Goal: Task Accomplishment & Management: Manage account settings

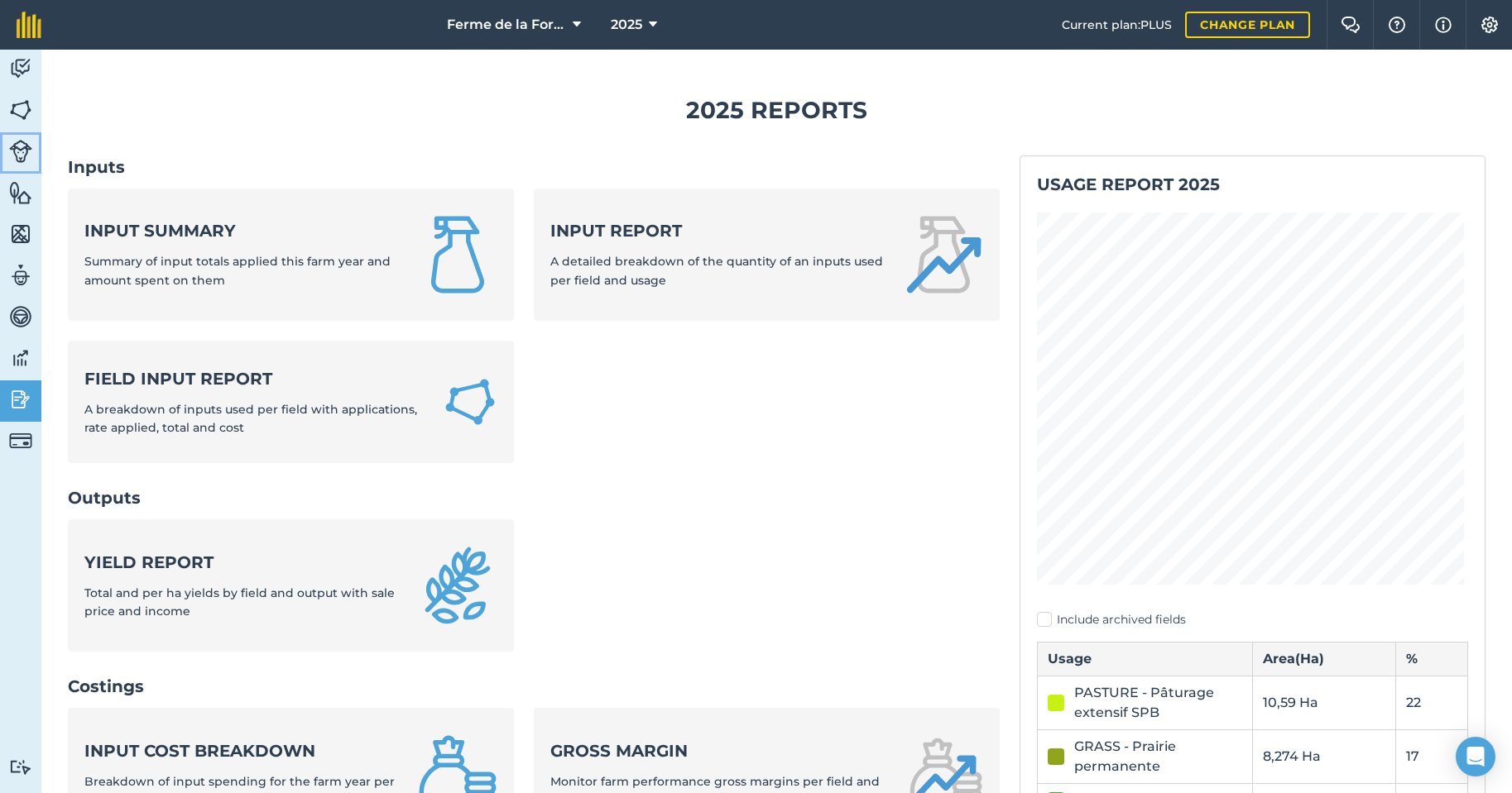
click at [26, 151] on img at bounding box center [21, 152] width 23 height 23
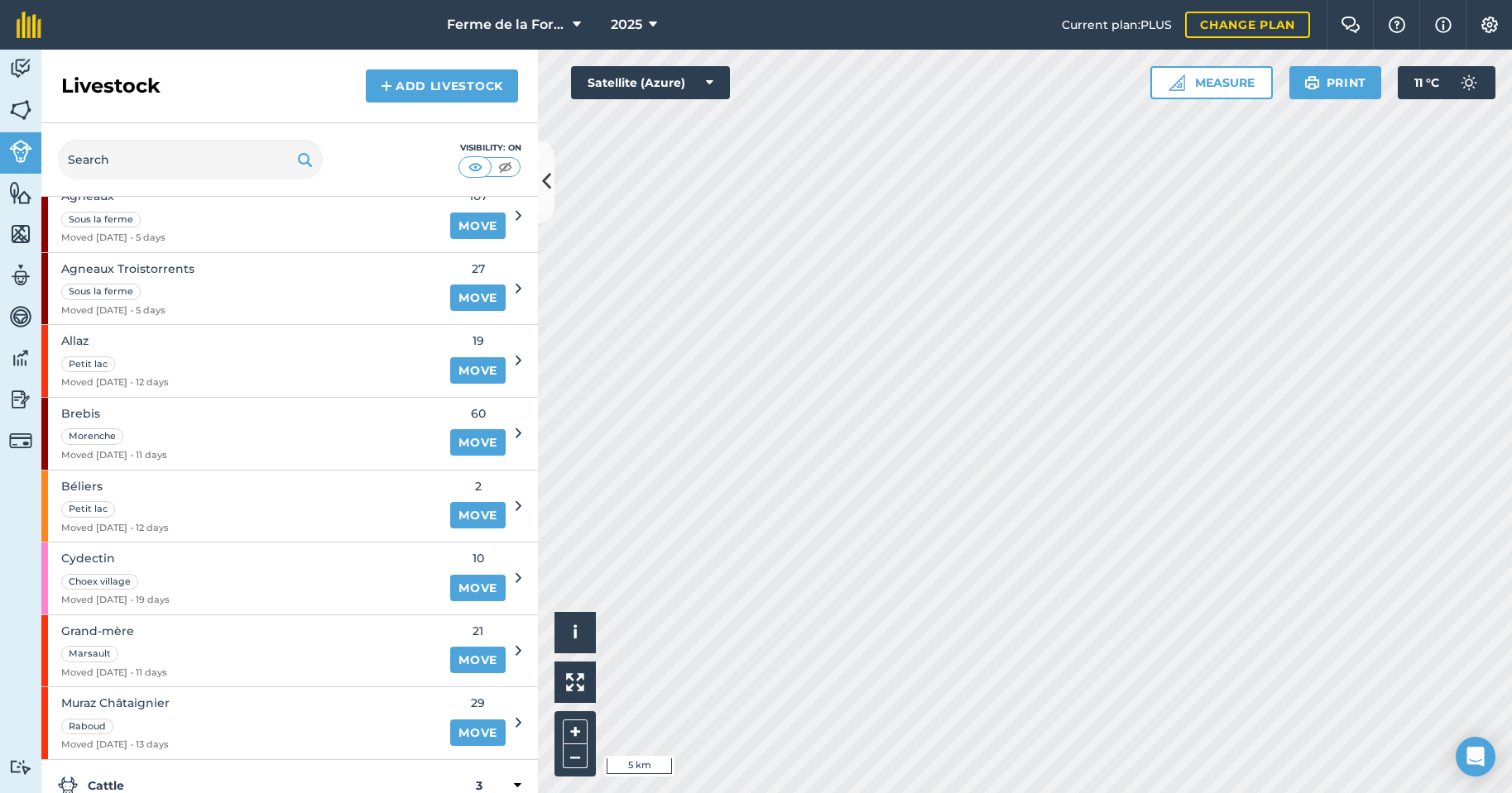
scroll to position [165, 0]
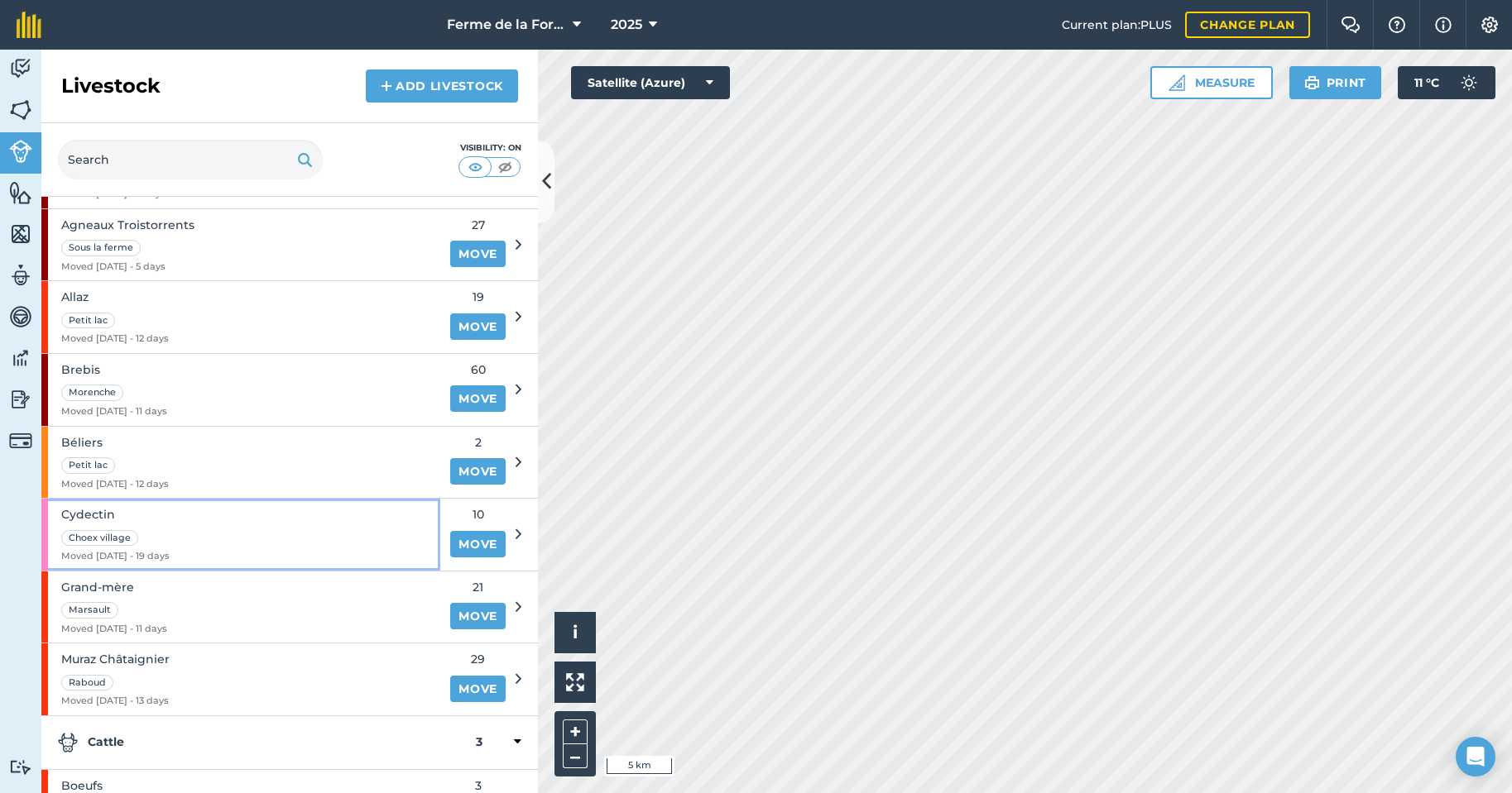
click at [216, 526] on div "Cydectin Choex village Moved [DATE] - 19 days" at bounding box center [240, 534] width 399 height 72
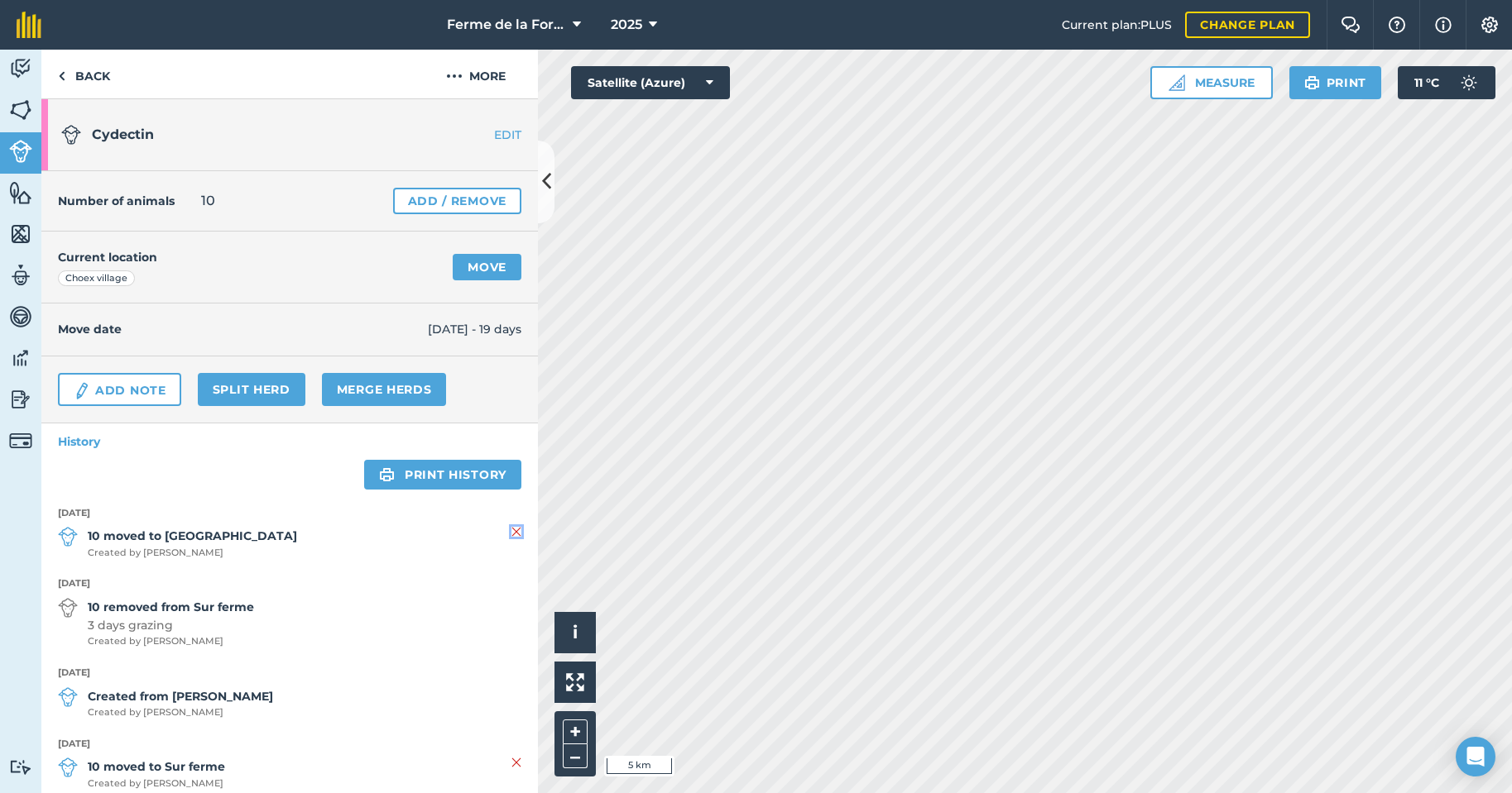
click at [511, 537] on img at bounding box center [516, 532] width 10 height 20
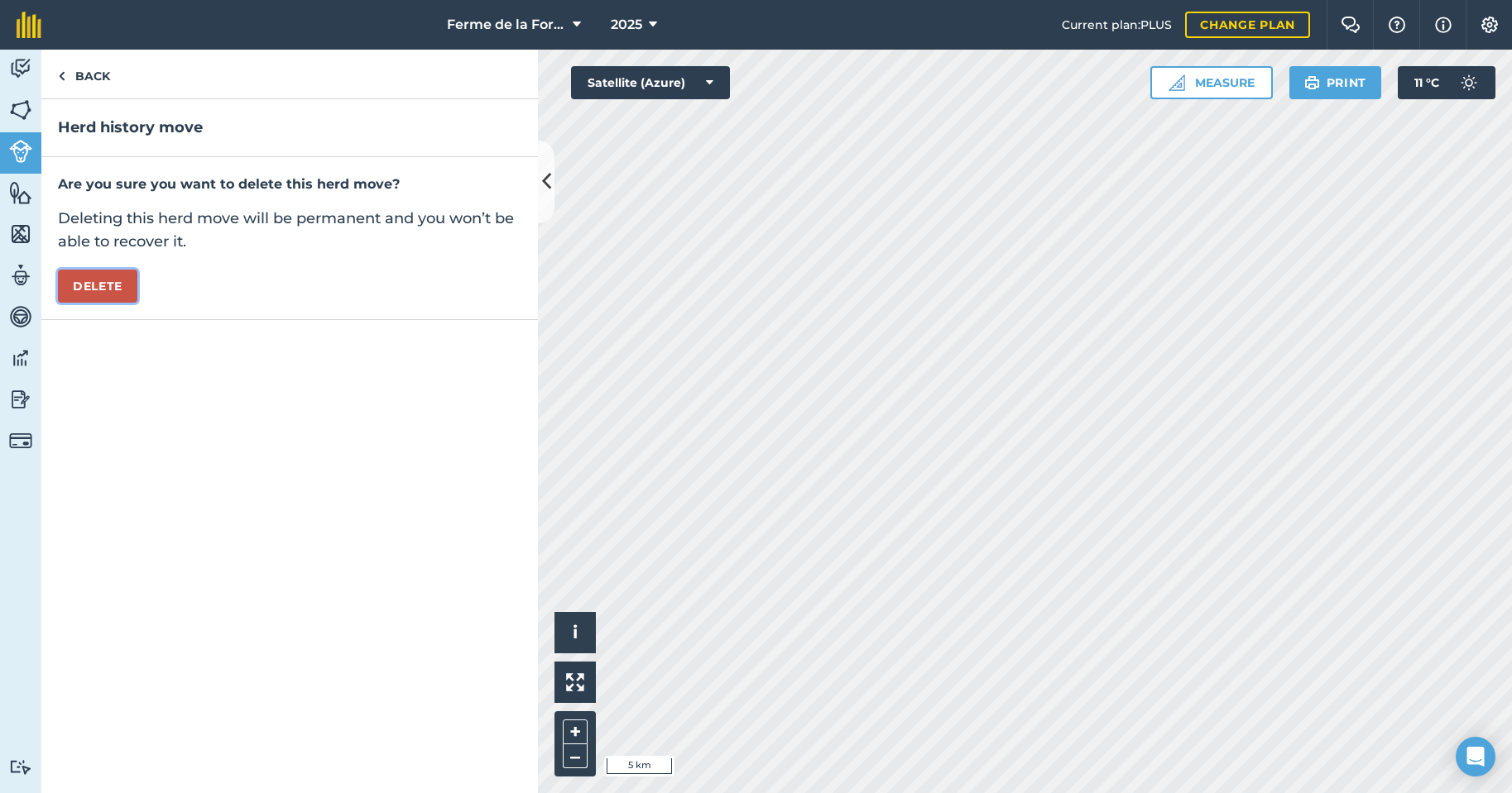
click at [103, 282] on button "Delete" at bounding box center [97, 285] width 79 height 33
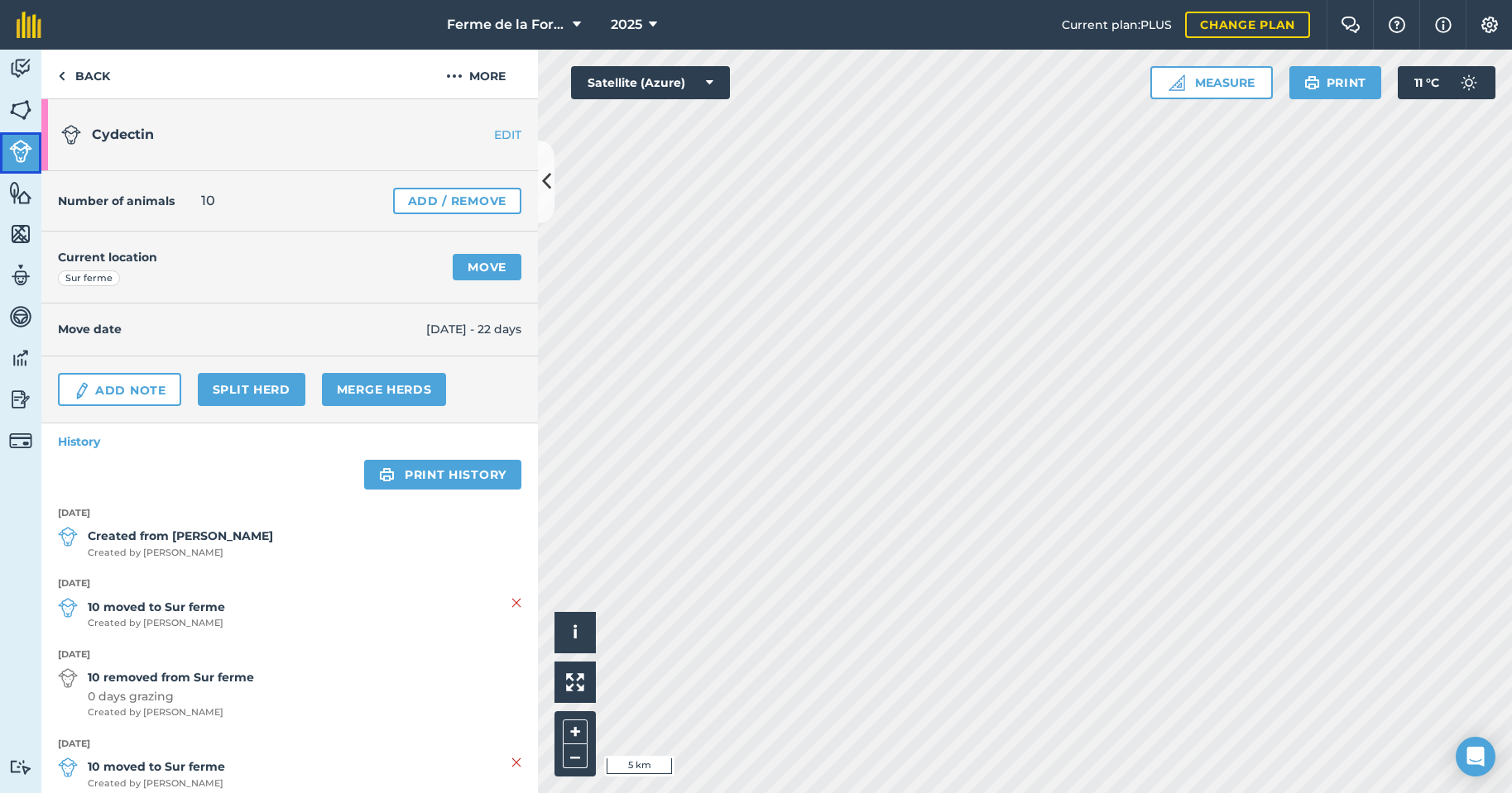
click at [22, 153] on img at bounding box center [21, 152] width 23 height 23
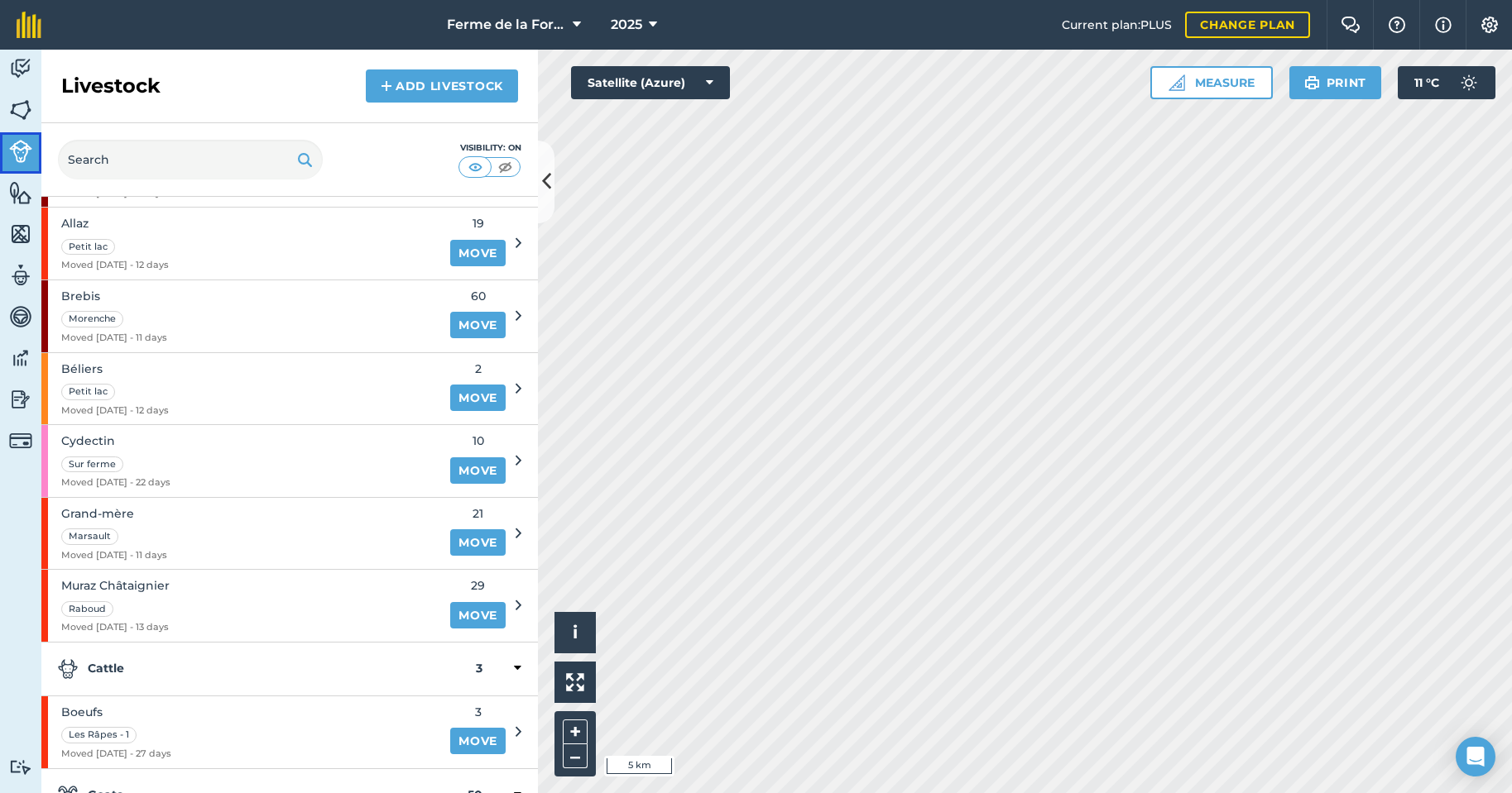
scroll to position [248, 0]
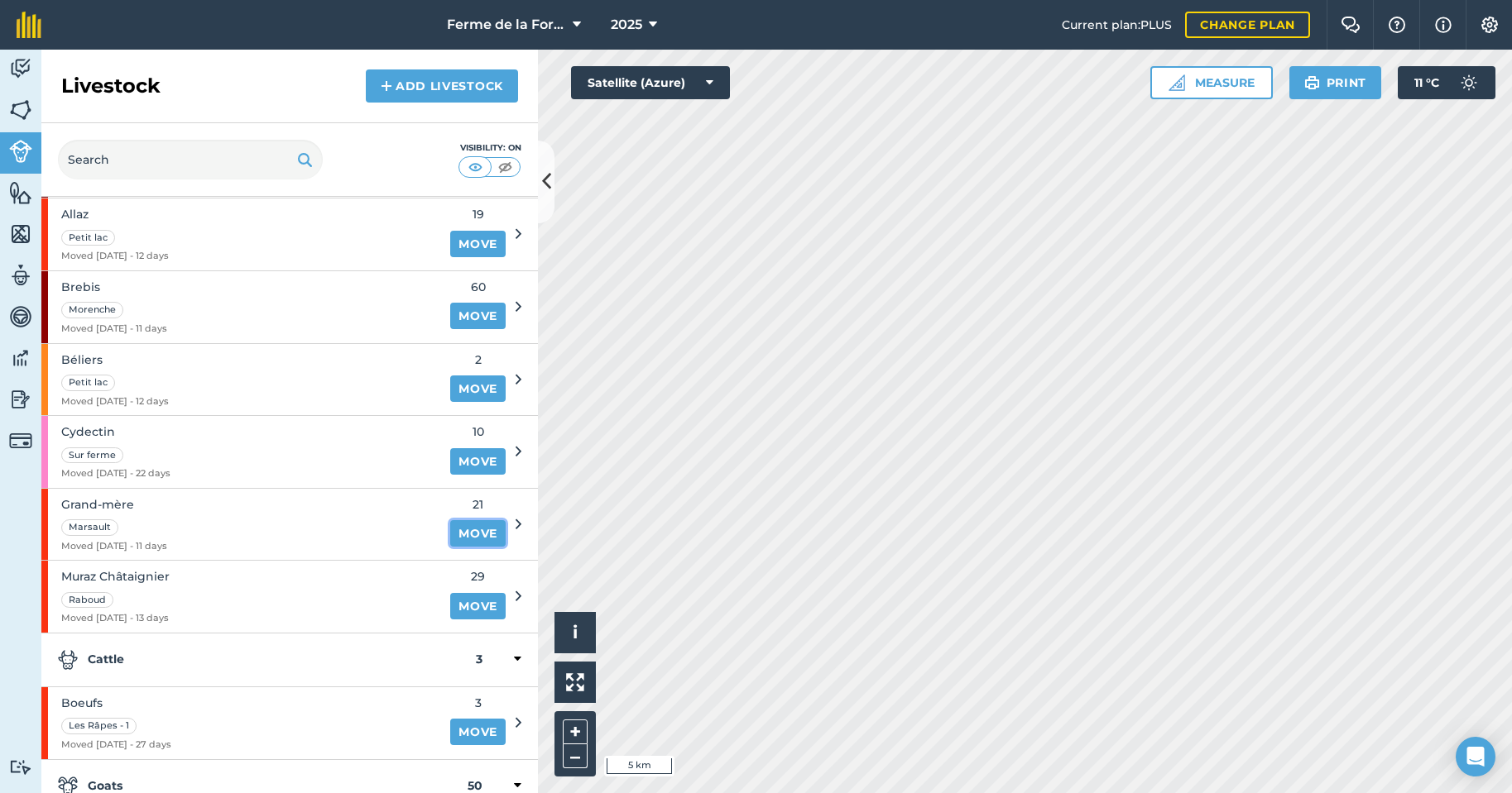
click at [471, 529] on link "Move" at bounding box center [478, 533] width 55 height 27
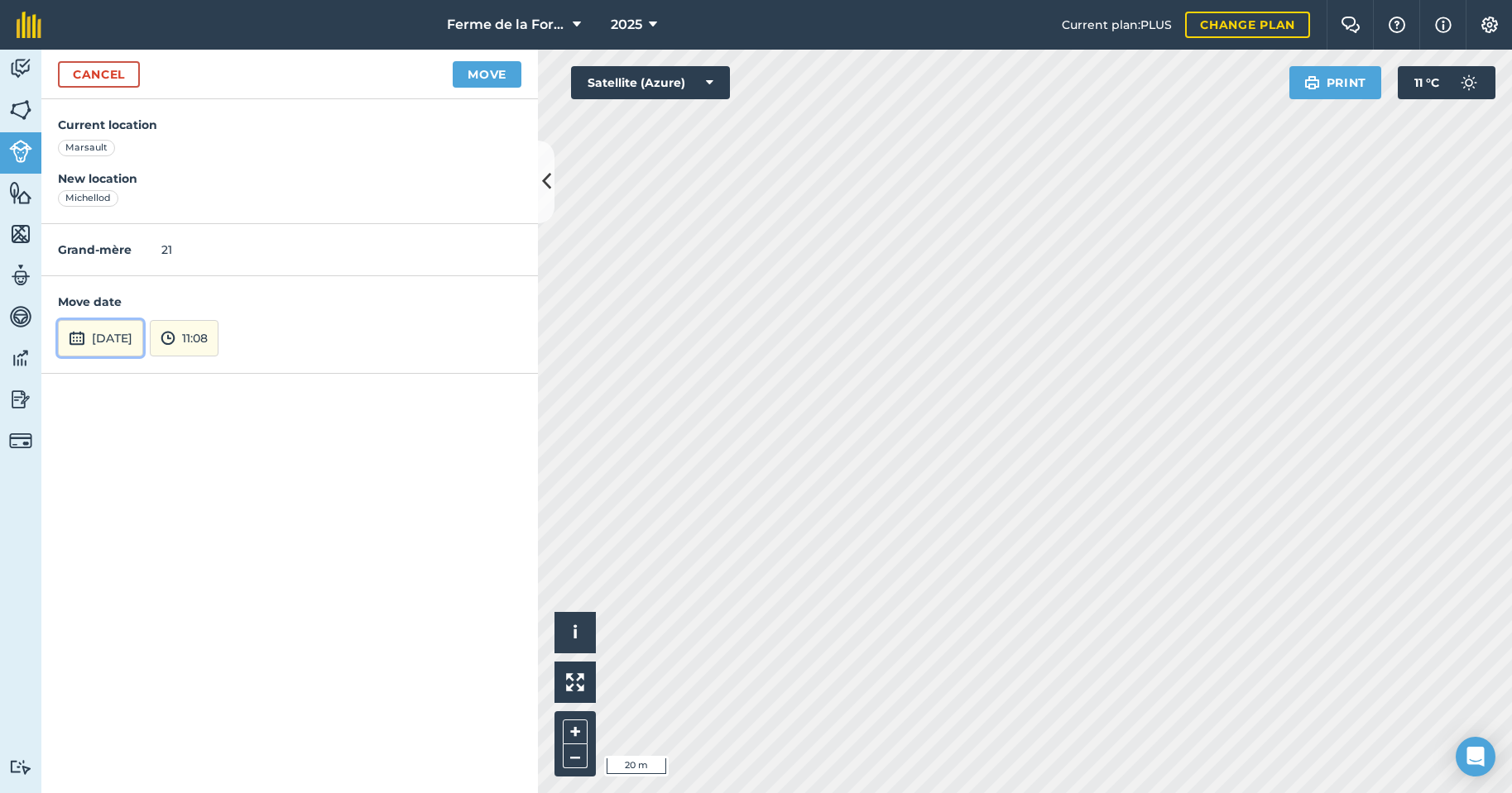
click at [143, 340] on button "[DATE]" at bounding box center [101, 338] width 86 height 37
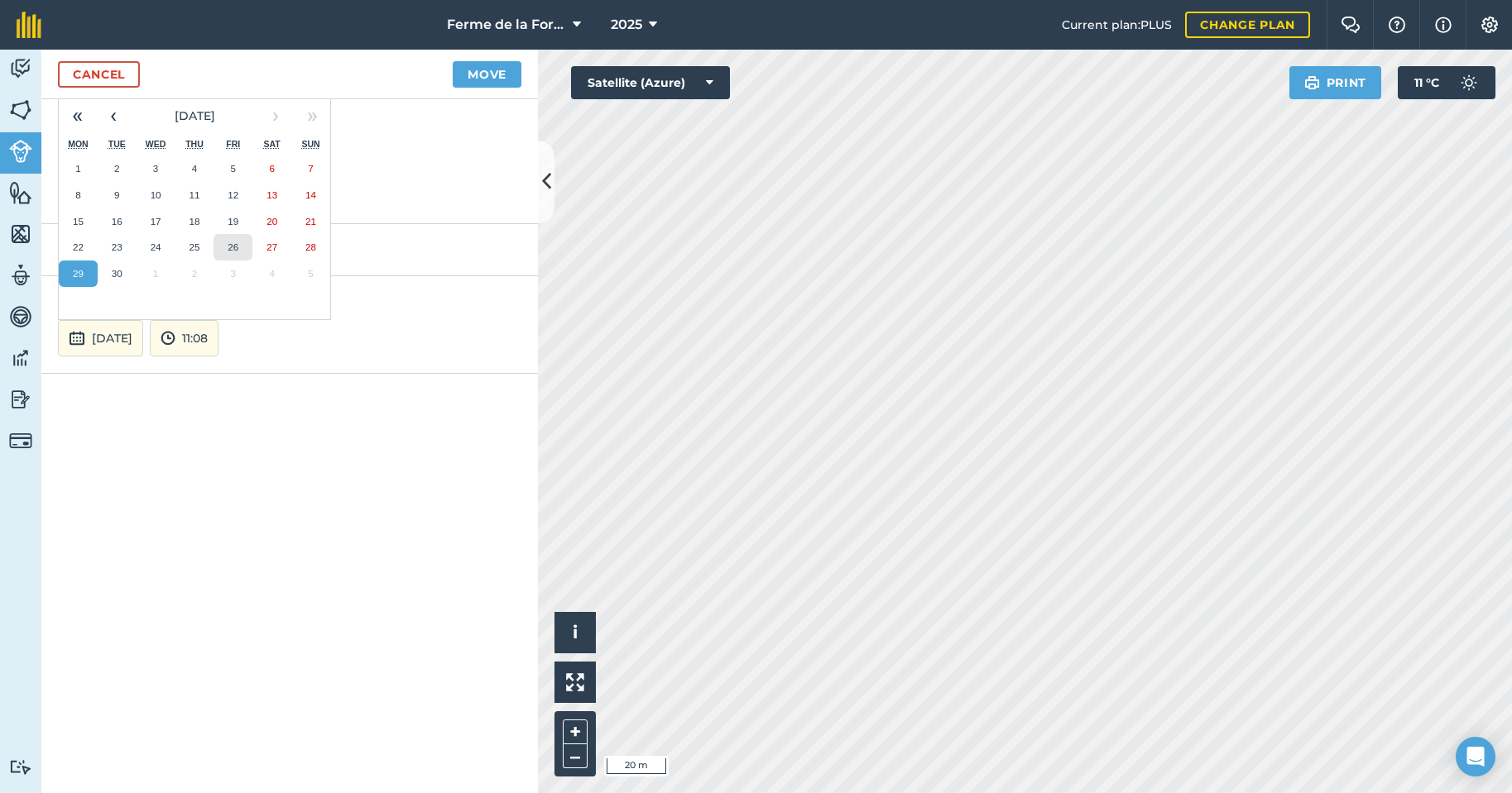
click at [237, 244] on abbr "26" at bounding box center [233, 247] width 11 height 11
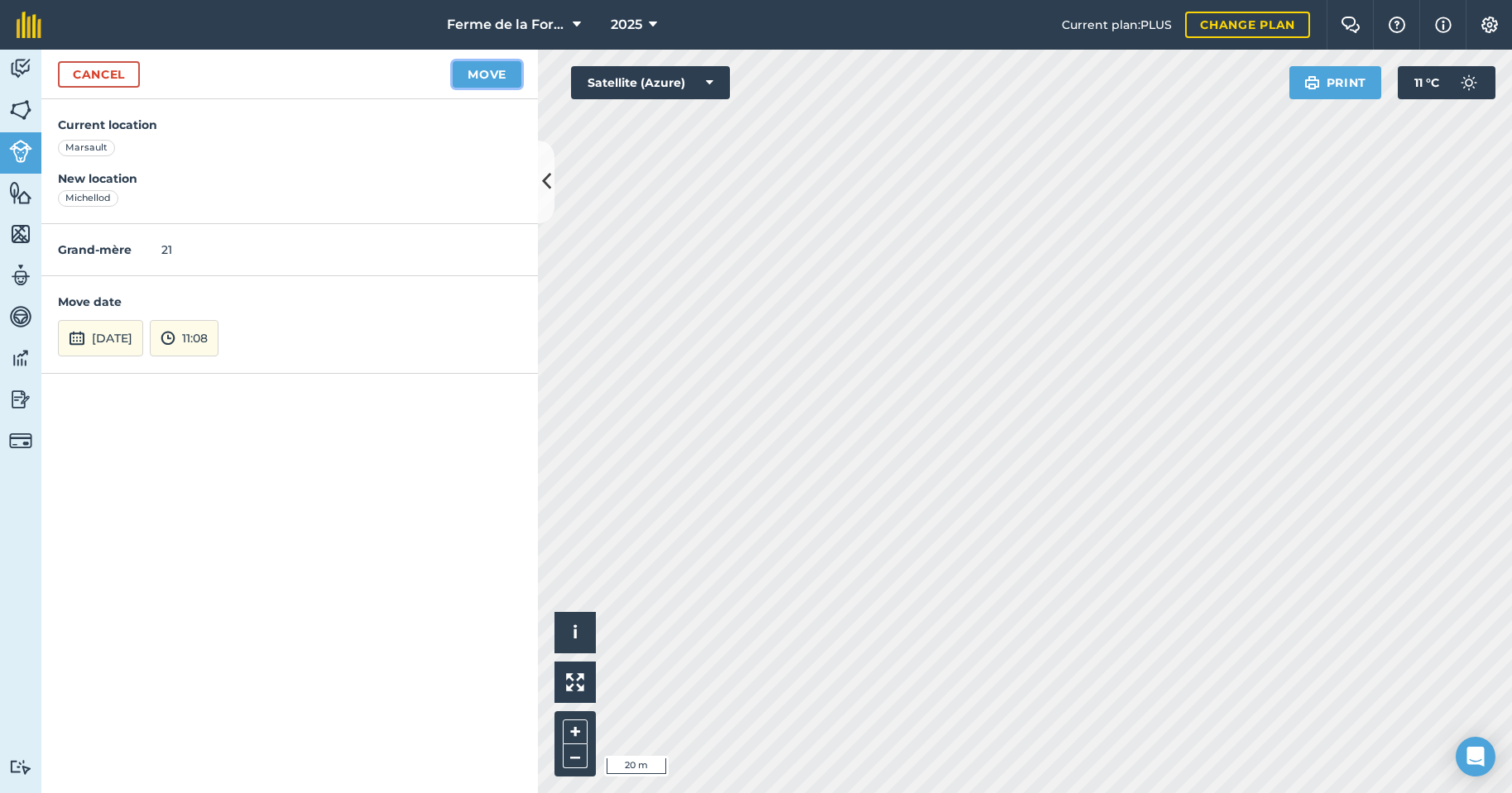
click at [475, 71] on button "Move" at bounding box center [486, 75] width 69 height 27
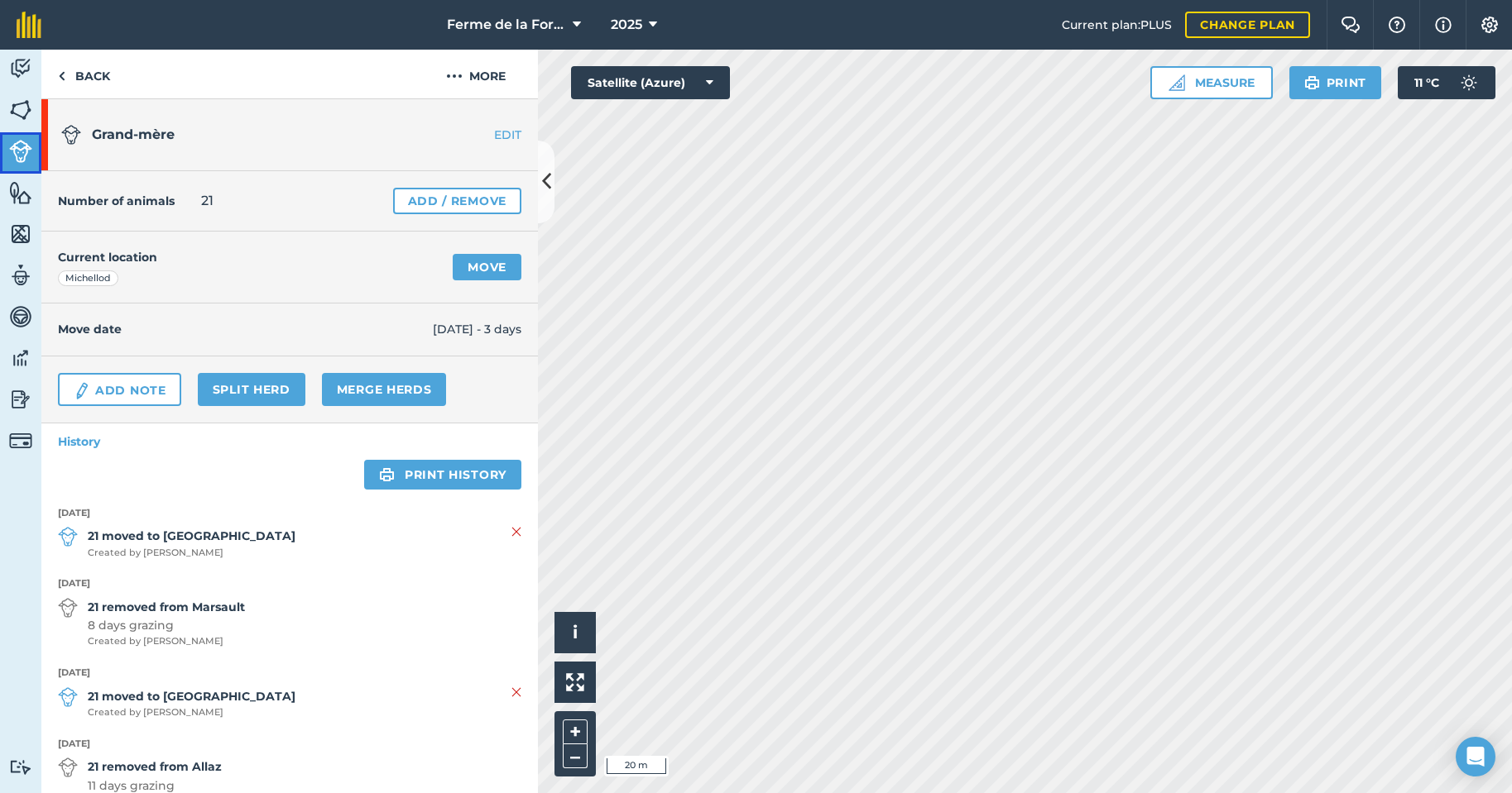
click at [19, 151] on img at bounding box center [21, 152] width 23 height 23
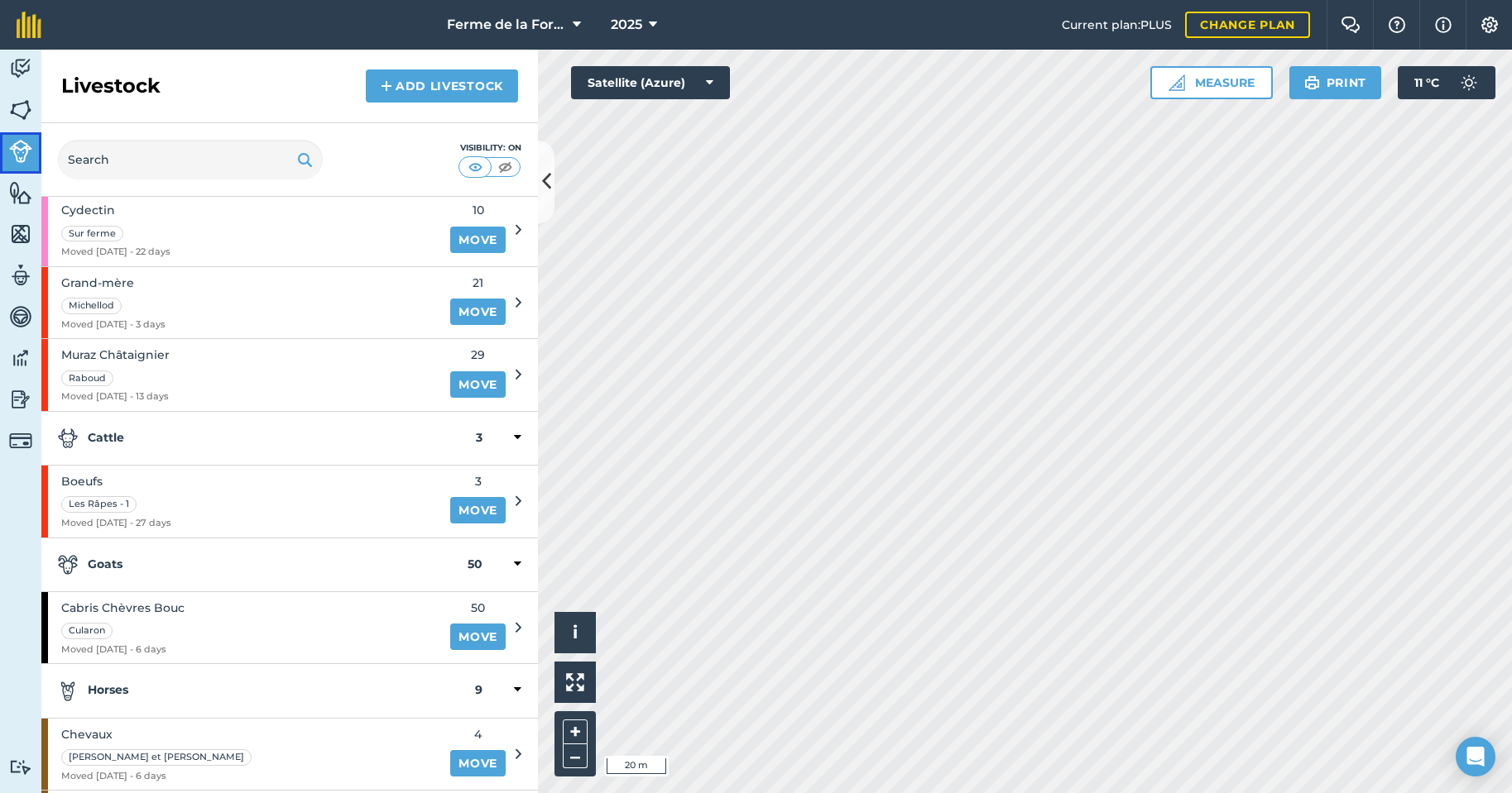
scroll to position [496, 0]
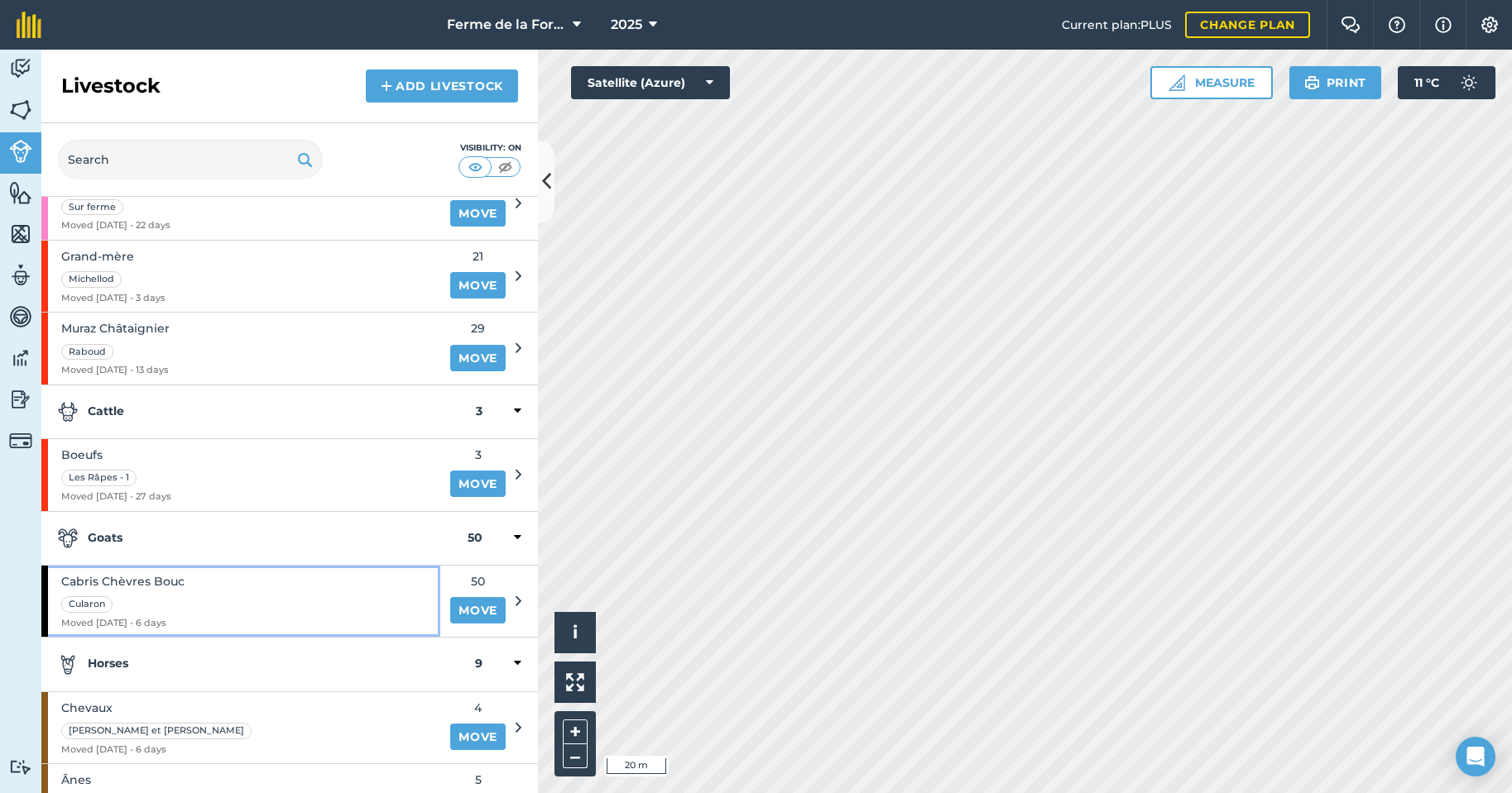
click at [151, 586] on span "Cabris Chèvres Bouc" at bounding box center [123, 582] width 123 height 18
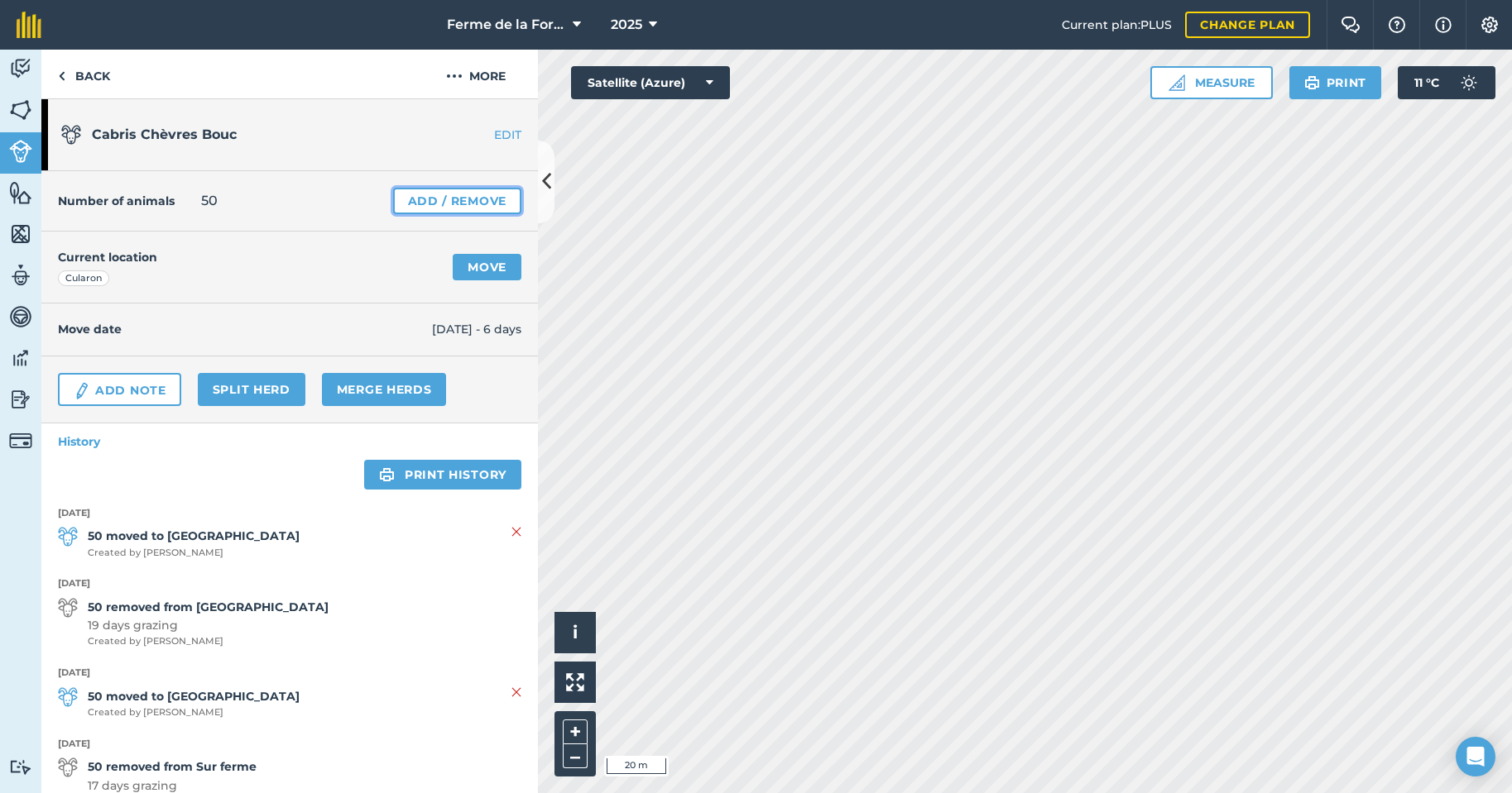
click at [443, 196] on link "Add / Remove" at bounding box center [458, 202] width 129 height 27
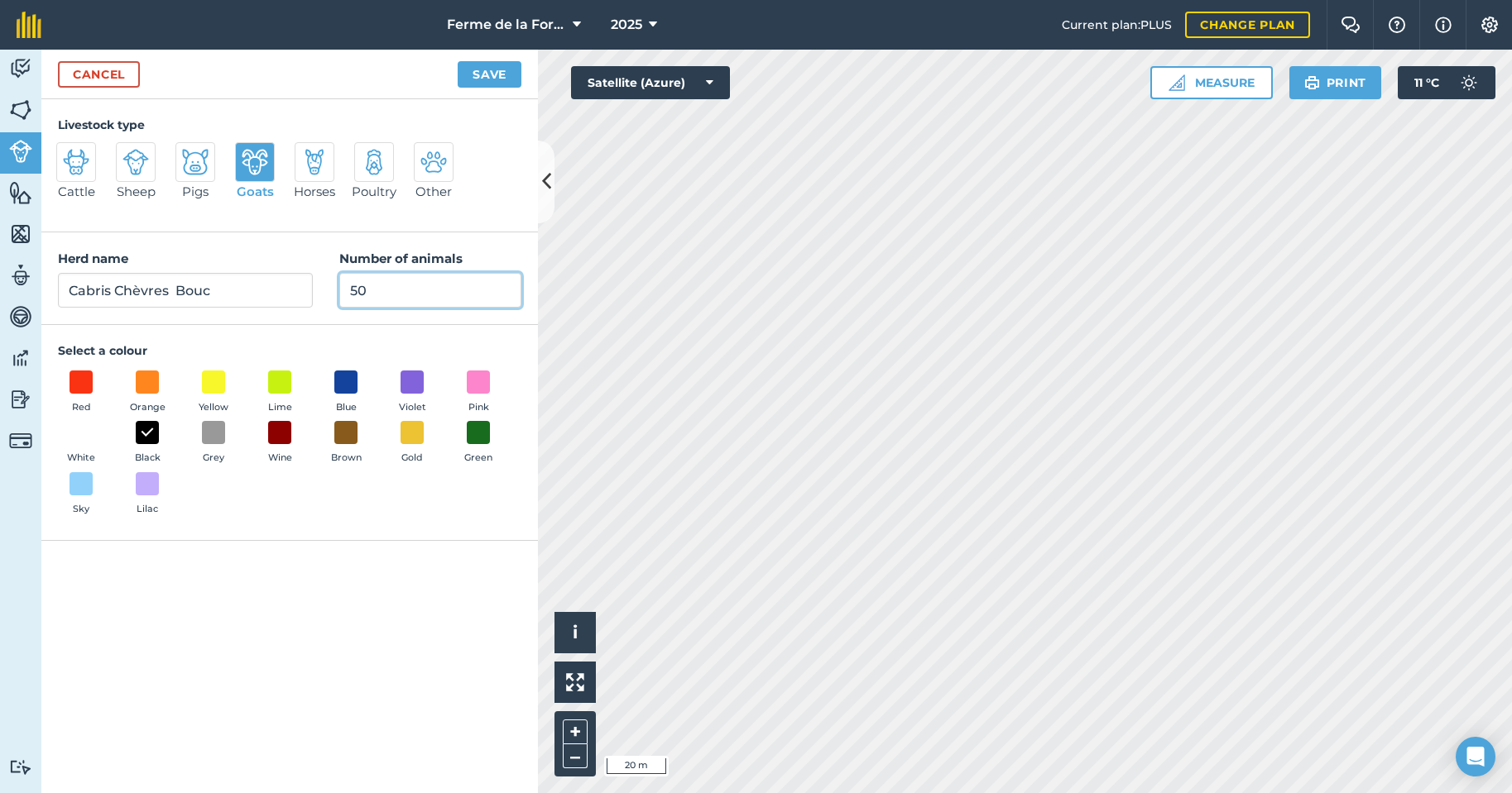
drag, startPoint x: 382, startPoint y: 291, endPoint x: 321, endPoint y: 295, distance: 61.1
click at [321, 295] on div "Herd name Cabris Chèvres Bouc Number of animals 50" at bounding box center [289, 279] width 496 height 93
type input "33"
click at [482, 78] on button "Save" at bounding box center [489, 75] width 63 height 27
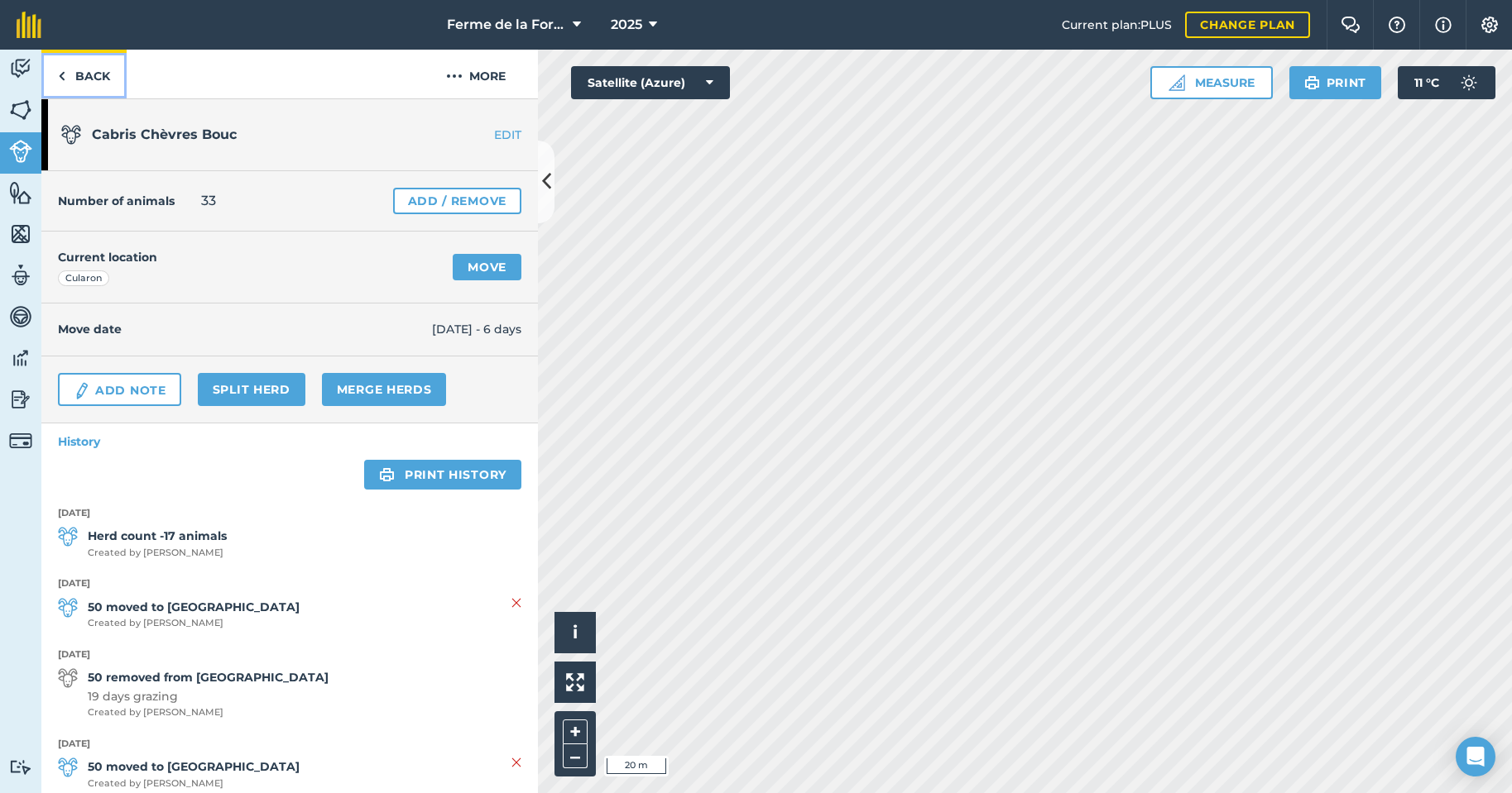
click at [70, 73] on link "Back" at bounding box center [84, 74] width 86 height 49
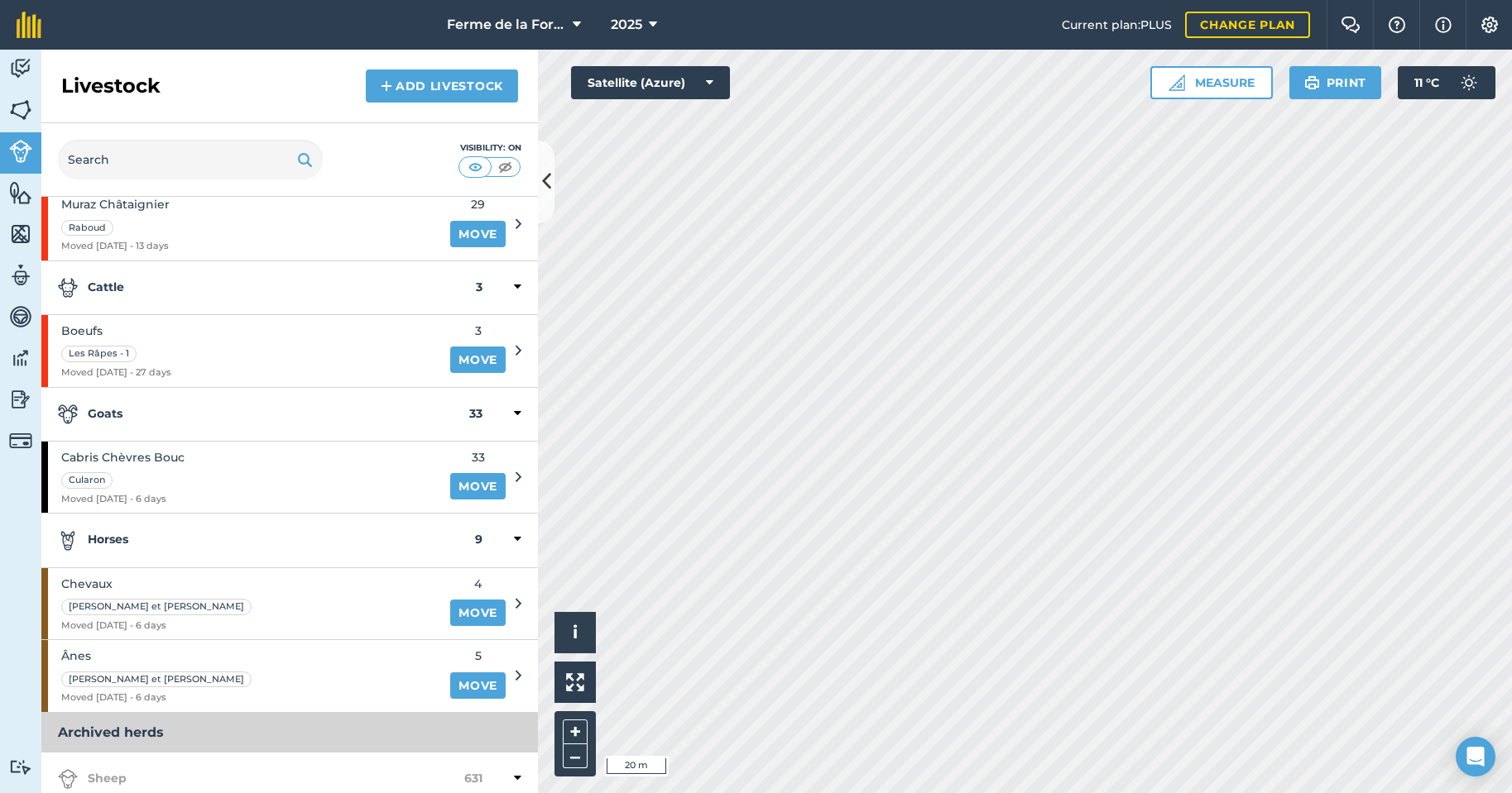
scroll to position [579, 0]
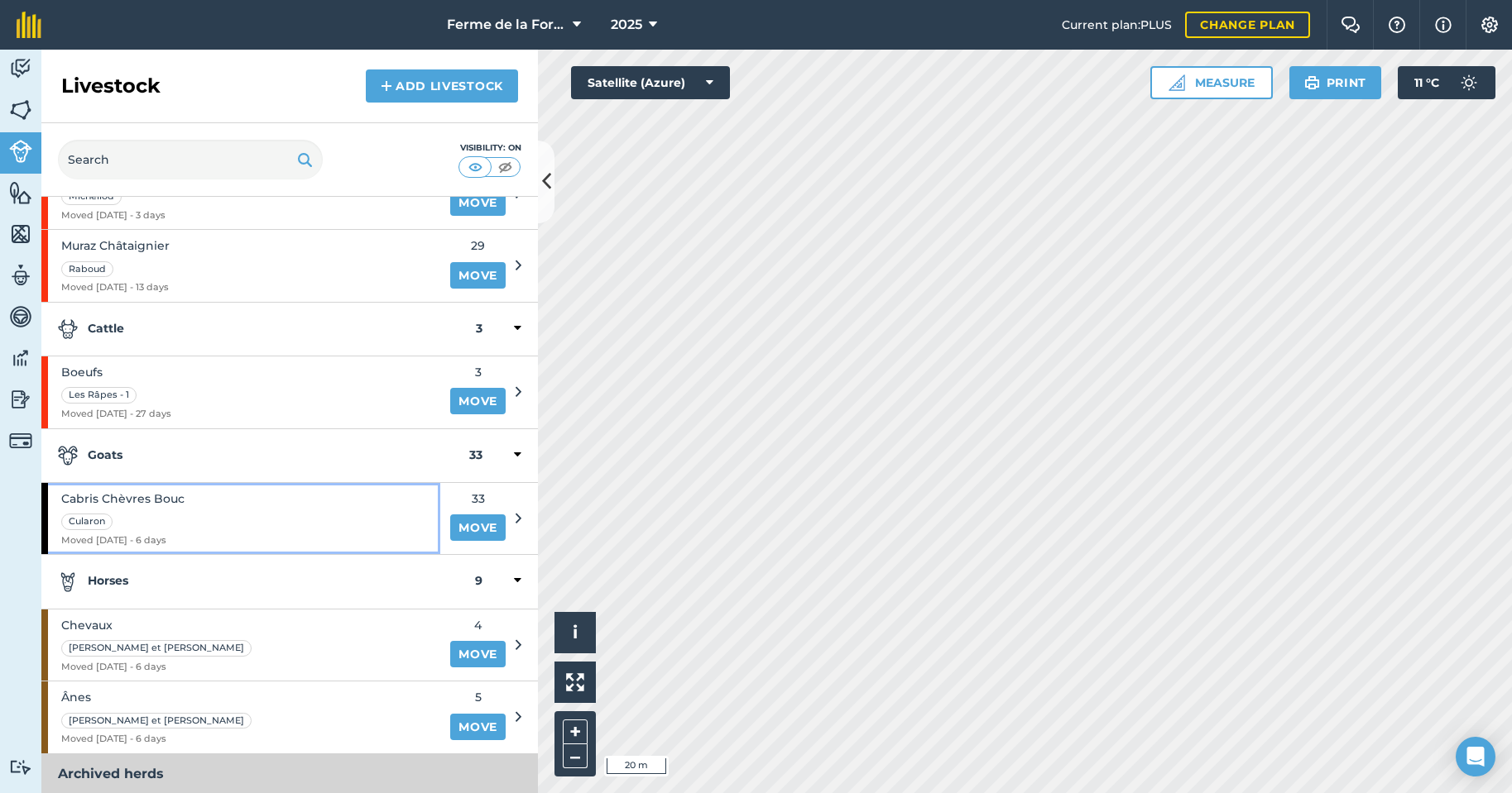
click at [204, 514] on div "Cabris Chèvres Bouc Cularon Moved [DATE] - 6 days" at bounding box center [240, 519] width 399 height 72
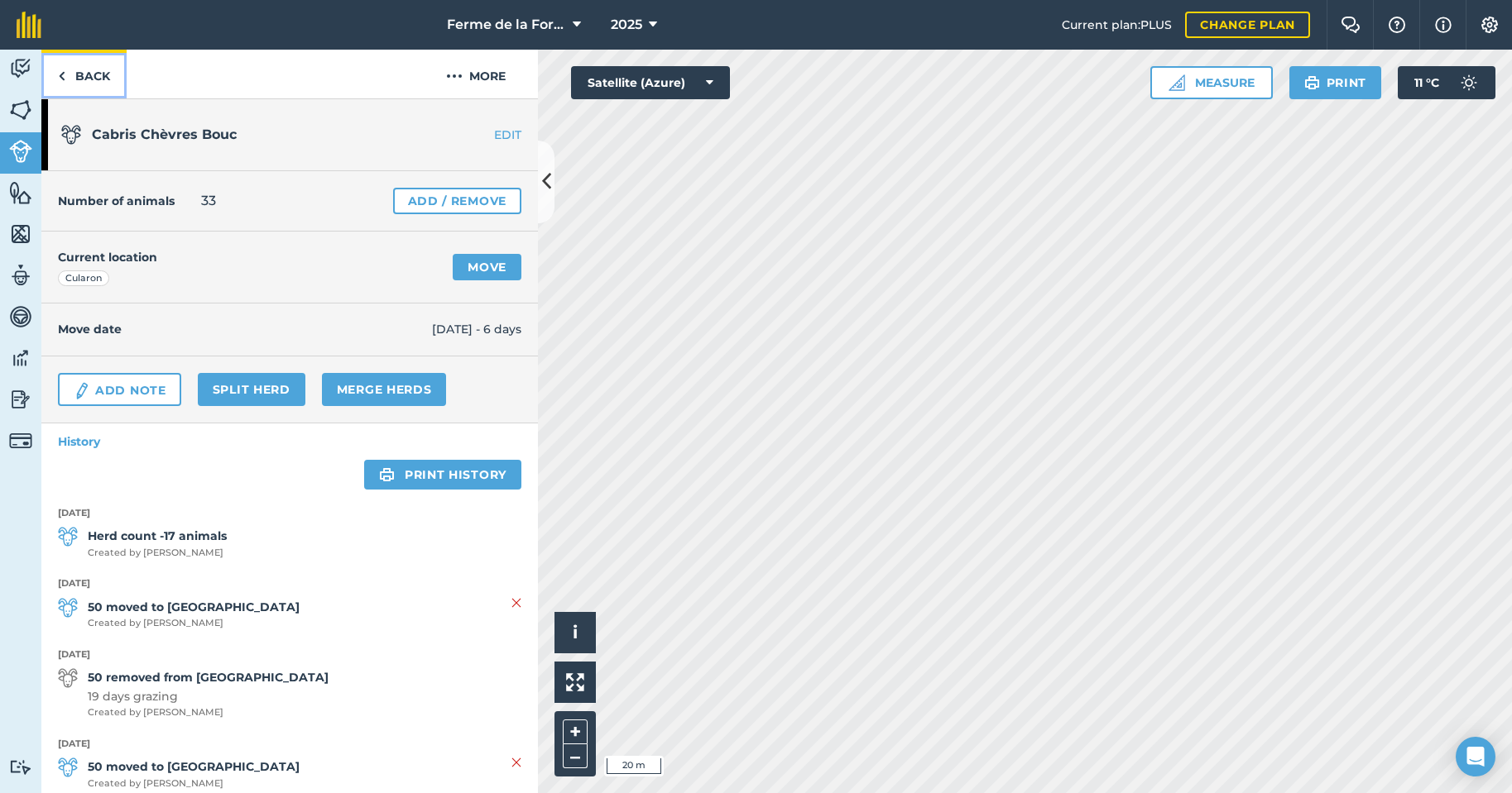
click at [57, 74] on link "Back" at bounding box center [84, 74] width 86 height 49
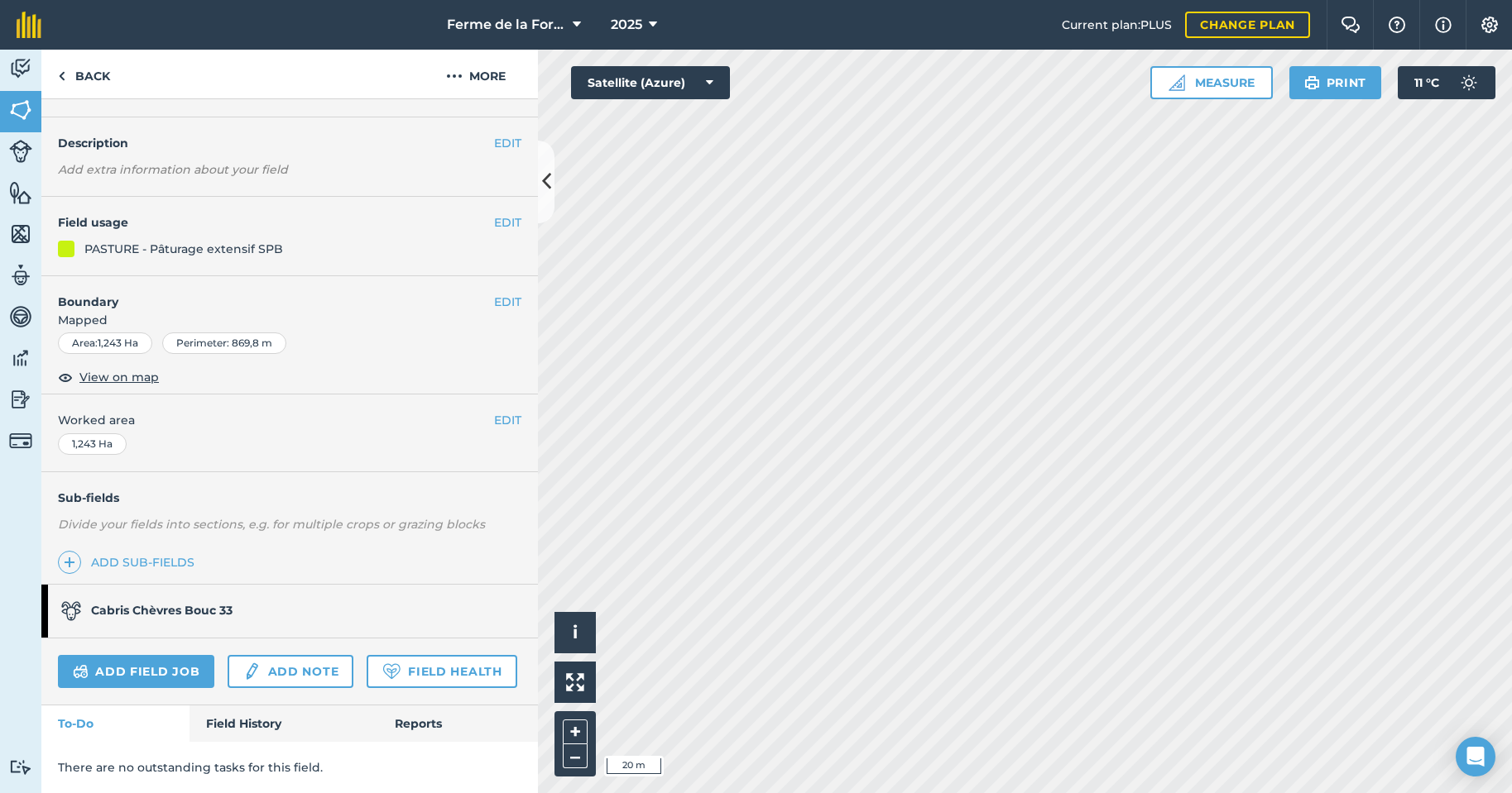
scroll to position [105, 0]
click at [269, 718] on link "Field History" at bounding box center [283, 723] width 188 height 37
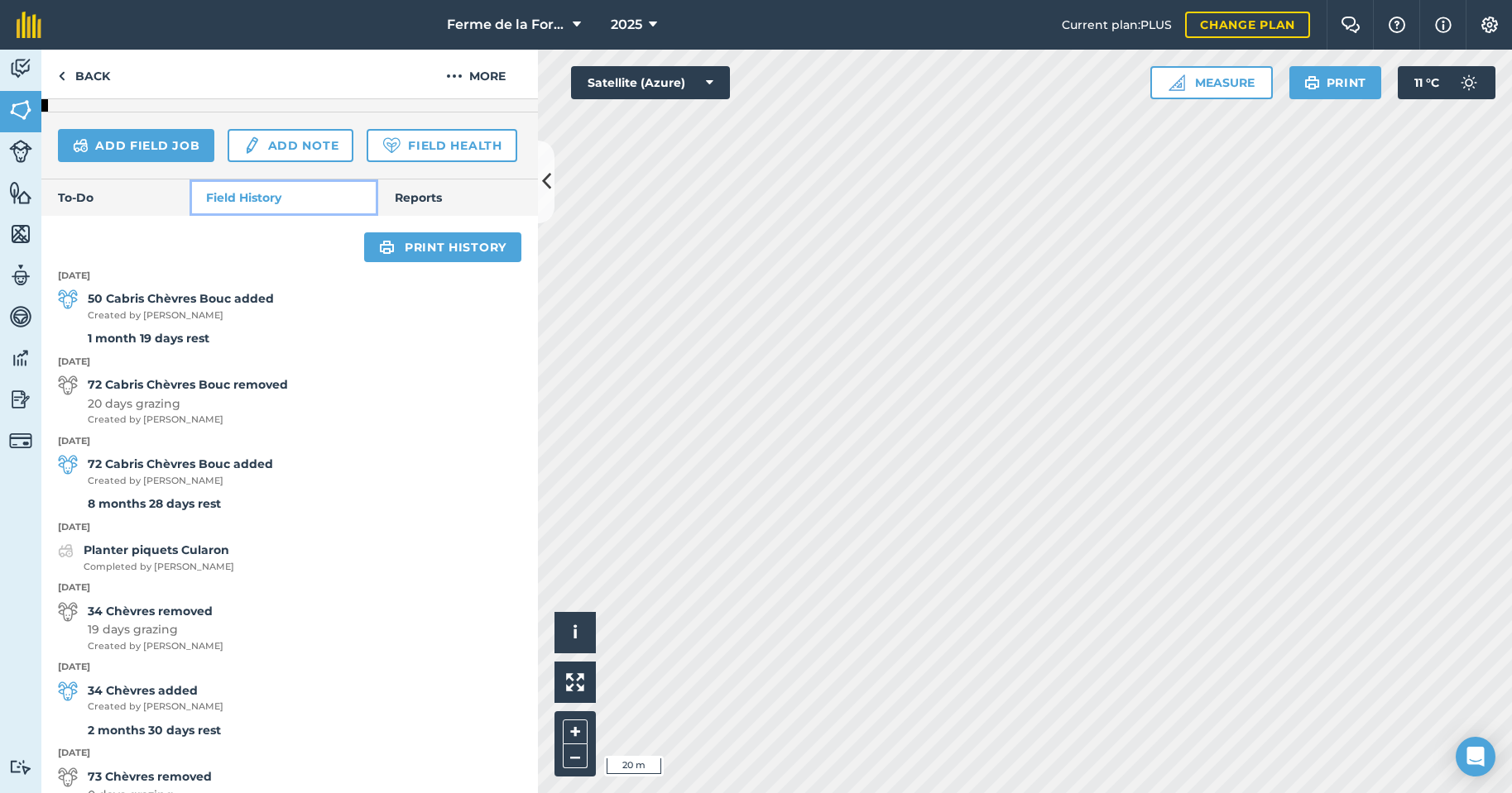
scroll to position [548, 0]
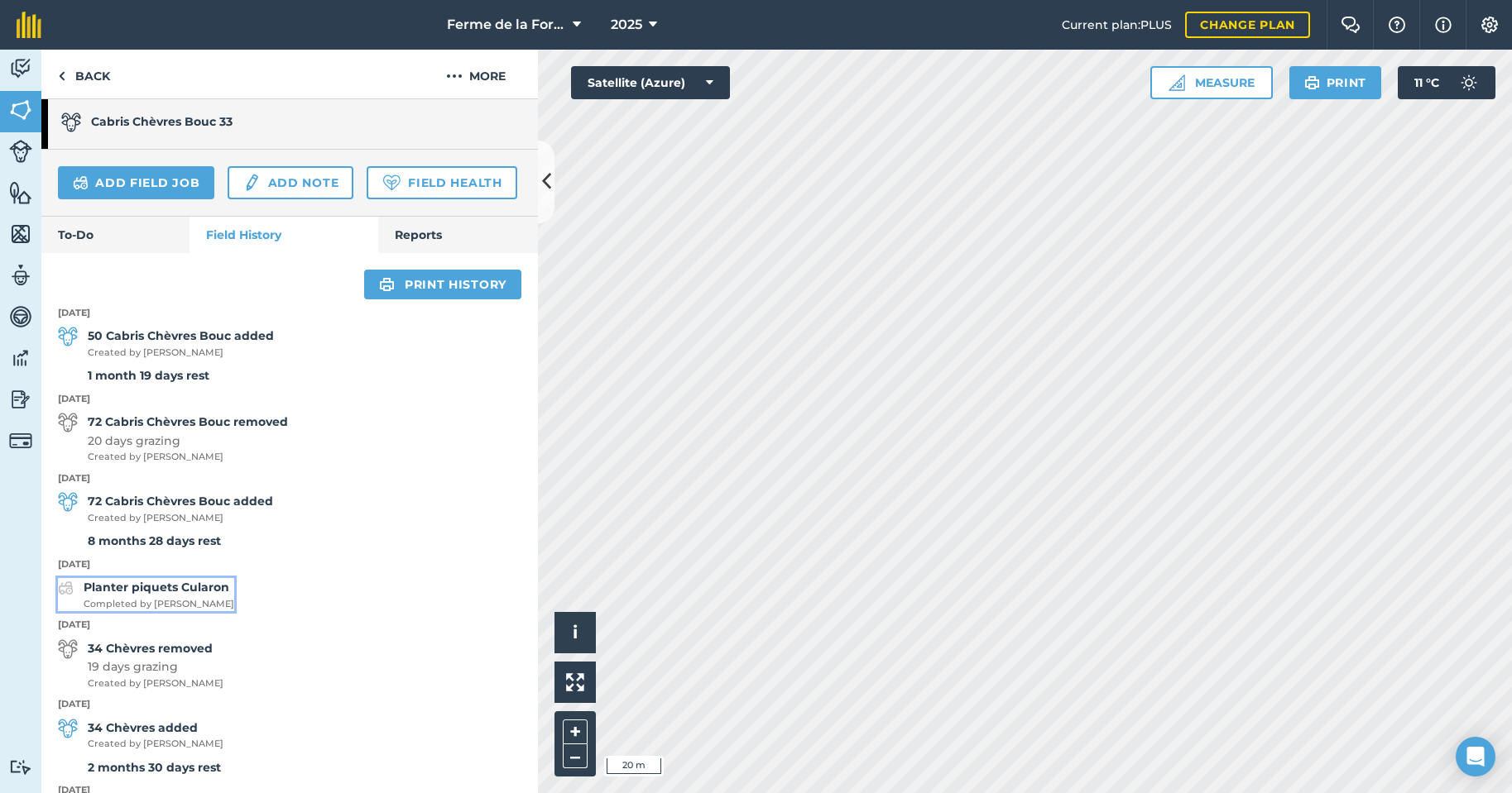
click at [183, 595] on strong "Planter piquets Cularon" at bounding box center [156, 587] width 145 height 15
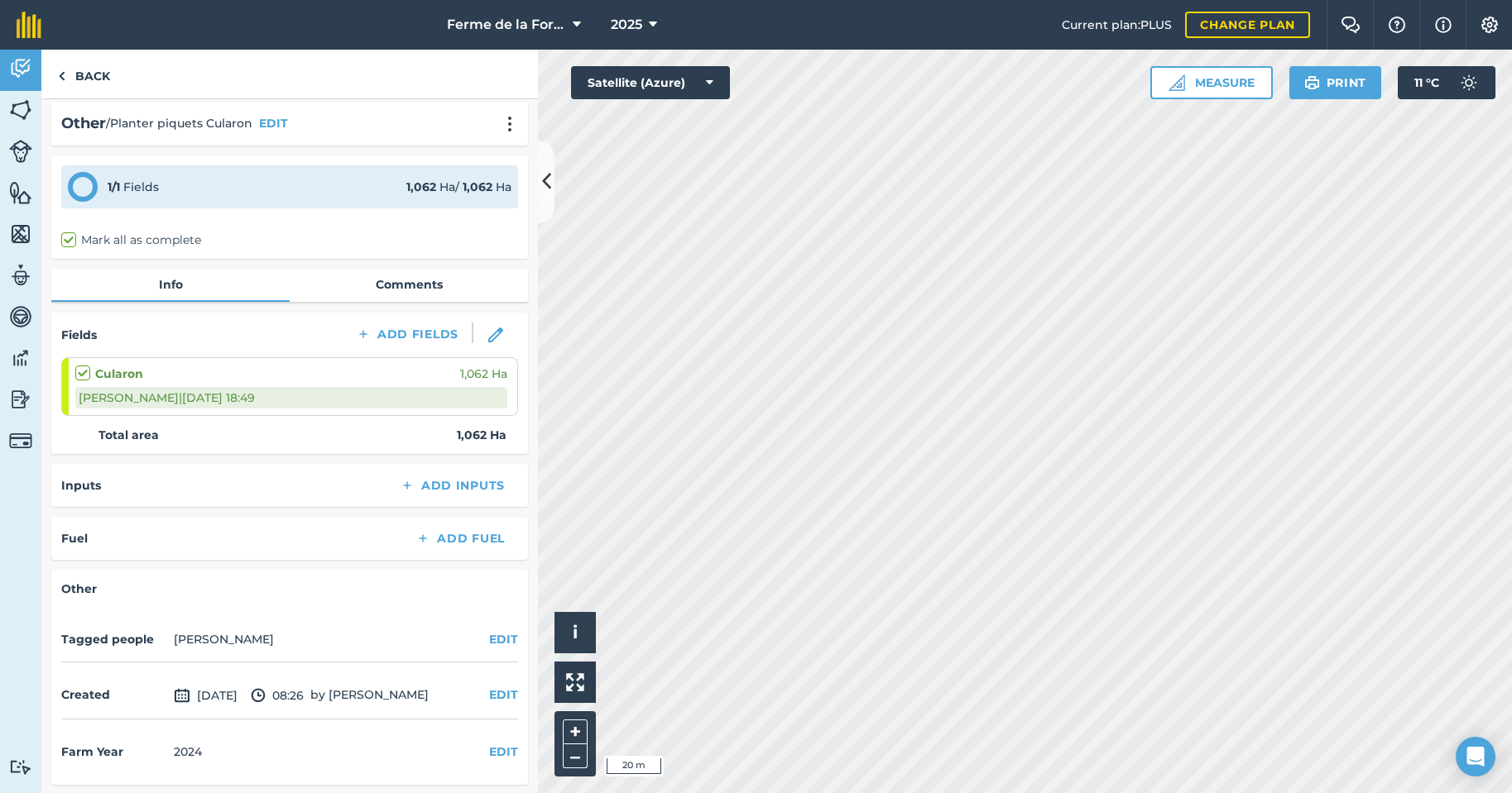
scroll to position [9, 0]
click at [401, 280] on link "Comments" at bounding box center [409, 283] width 238 height 31
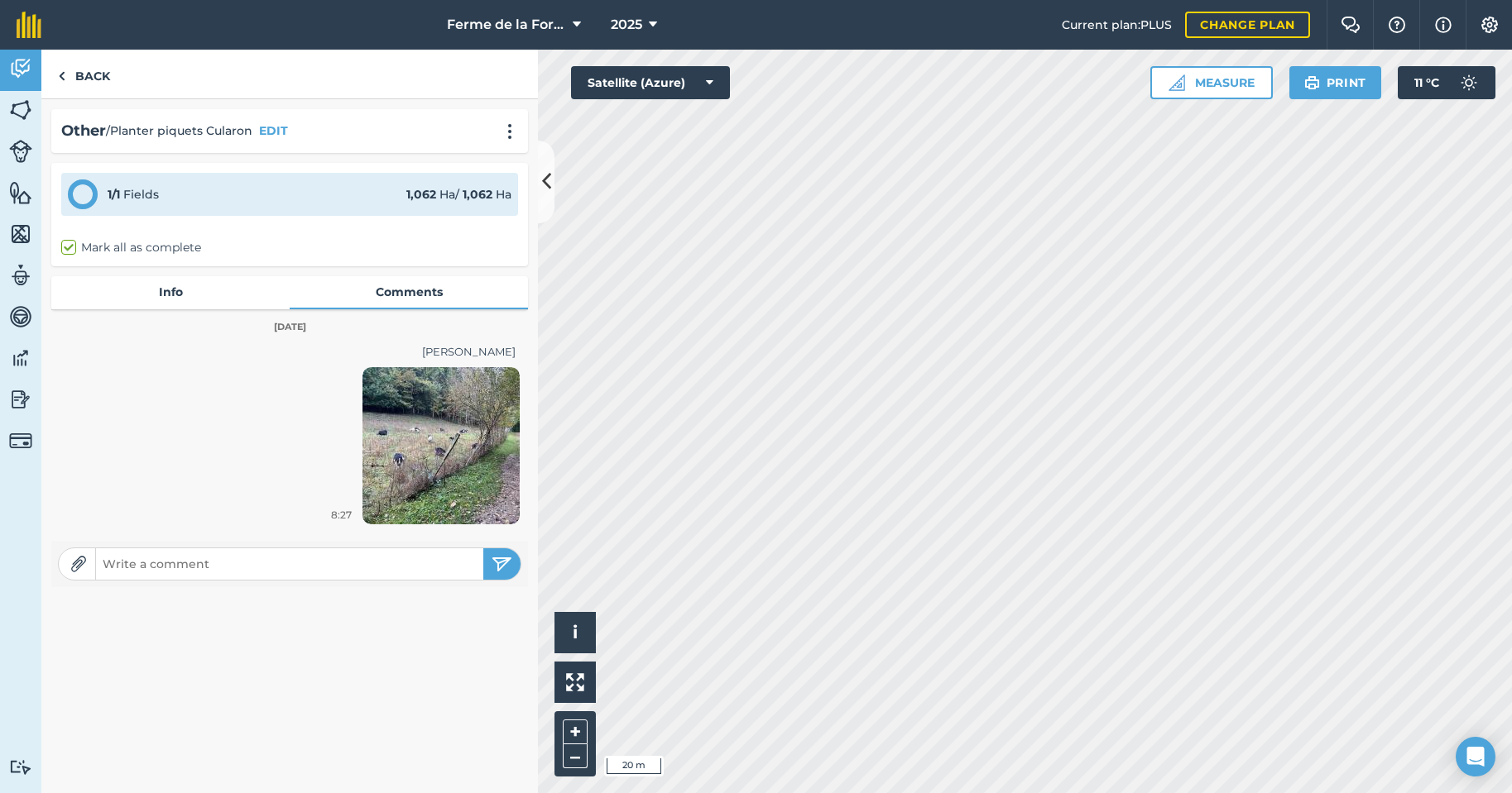
click at [432, 456] on img at bounding box center [441, 446] width 157 height 157
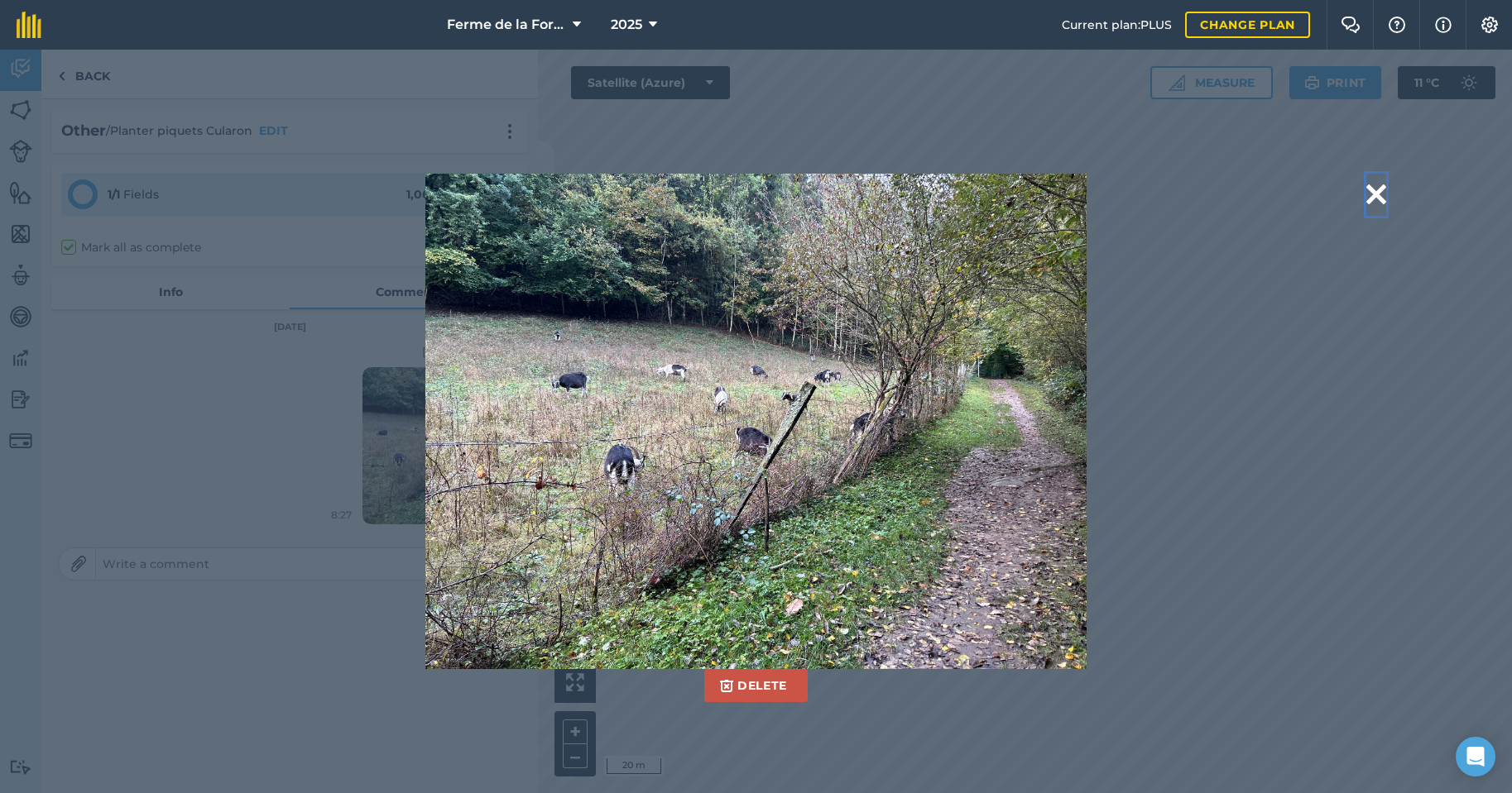
click at [1383, 197] on button at bounding box center [1376, 194] width 20 height 42
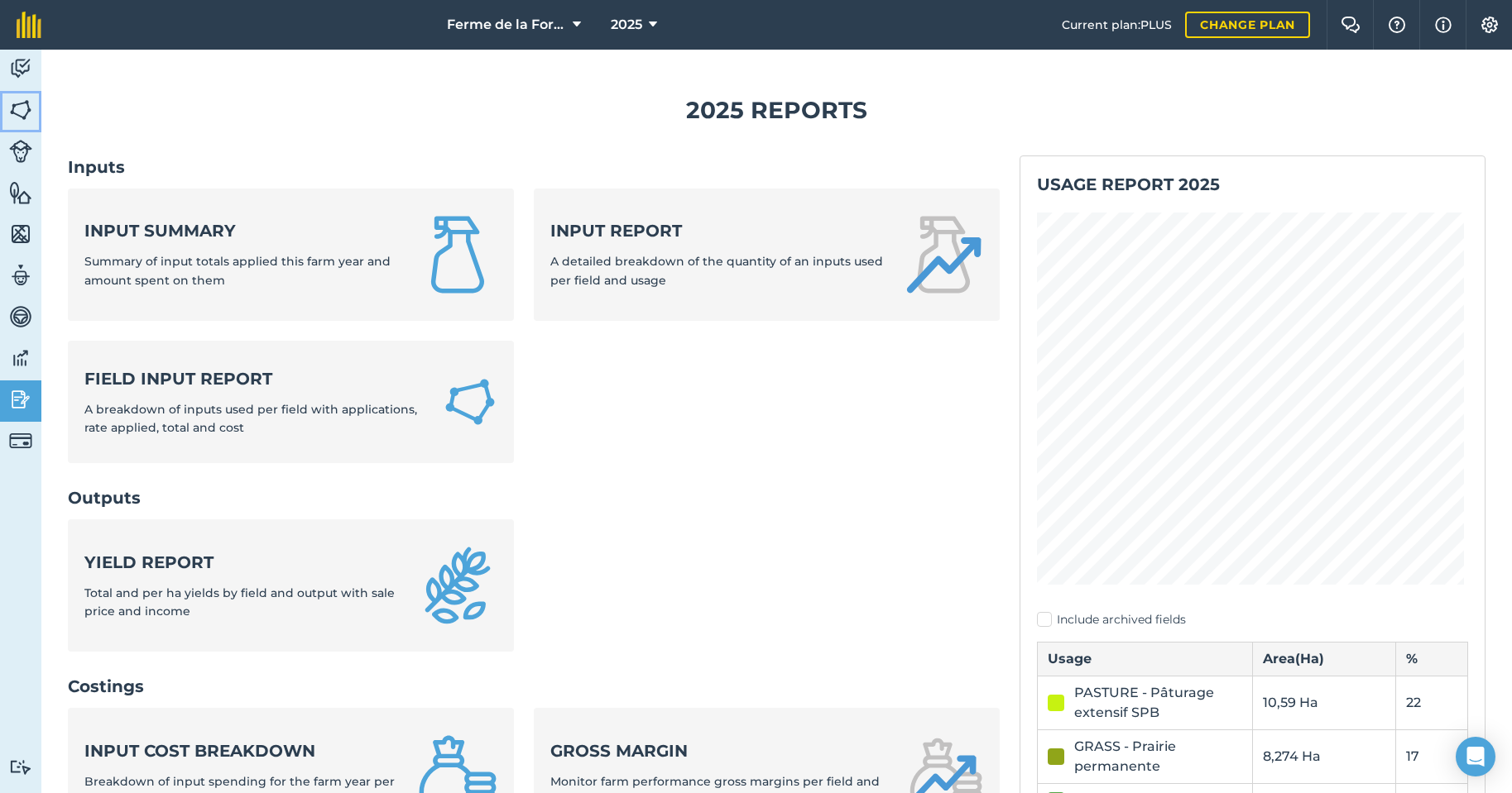
click at [13, 108] on img at bounding box center [21, 110] width 23 height 25
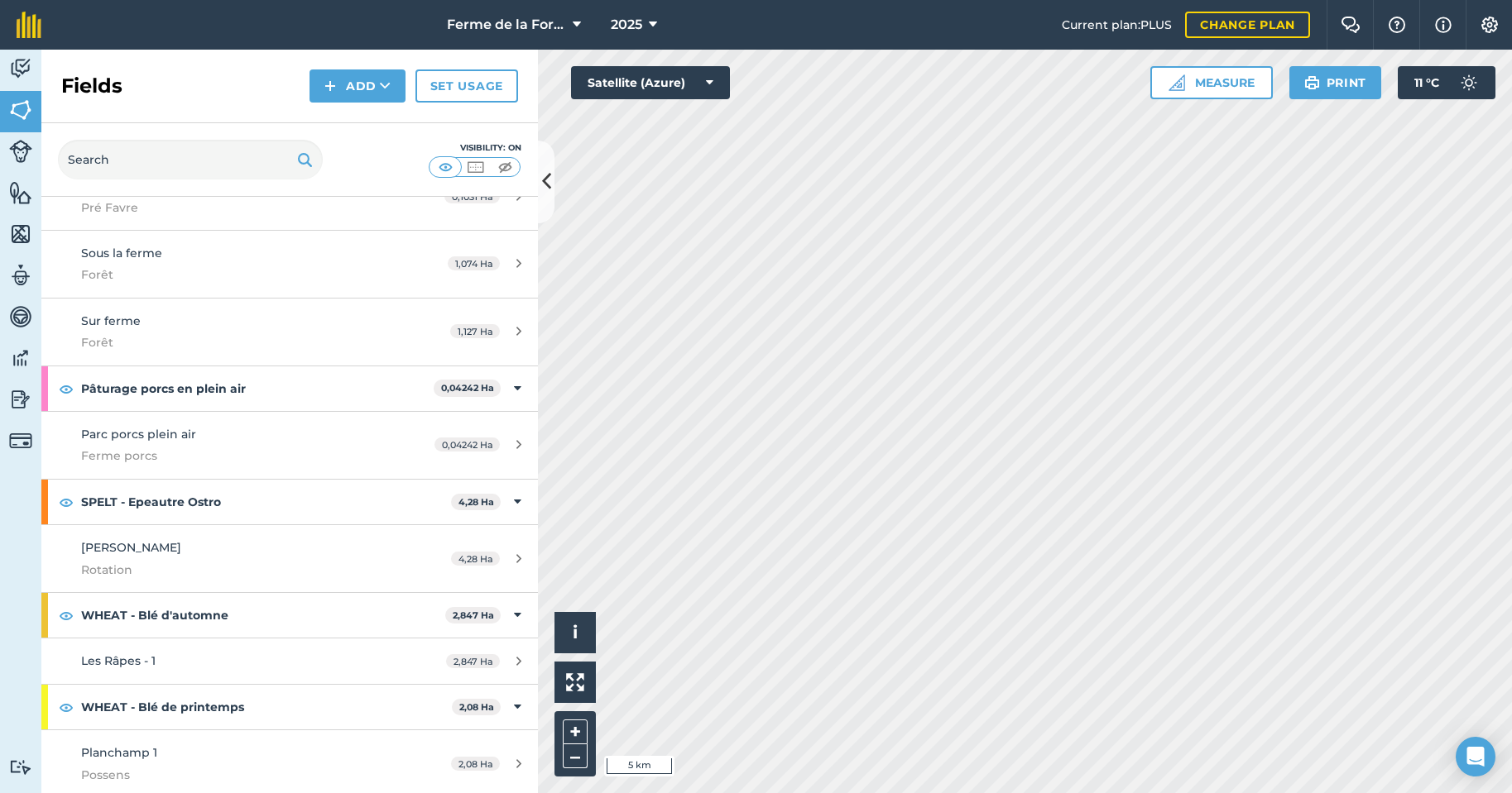
scroll to position [5110, 0]
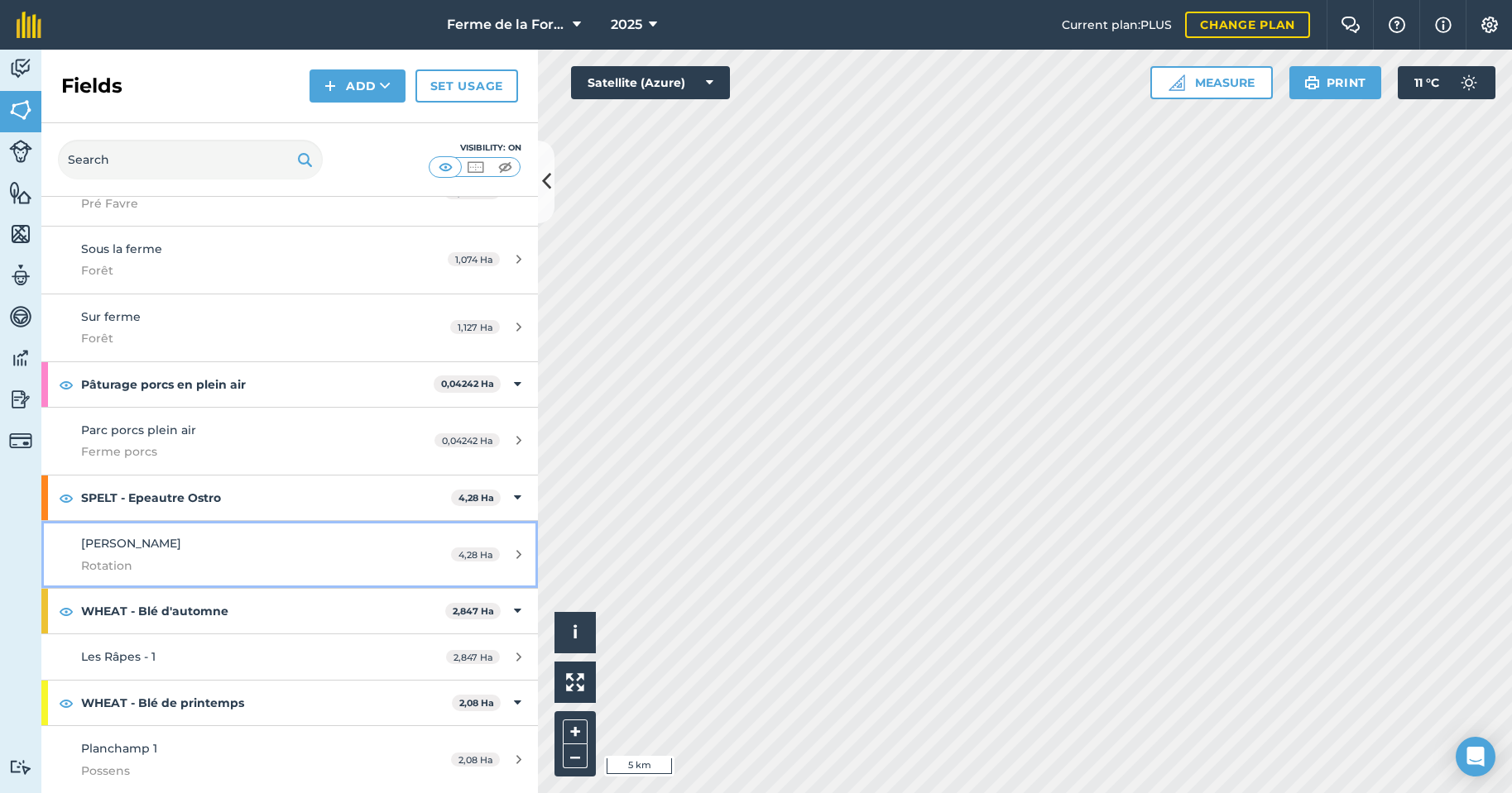
click at [214, 542] on div "Praz Robert Rotation" at bounding box center [237, 554] width 312 height 40
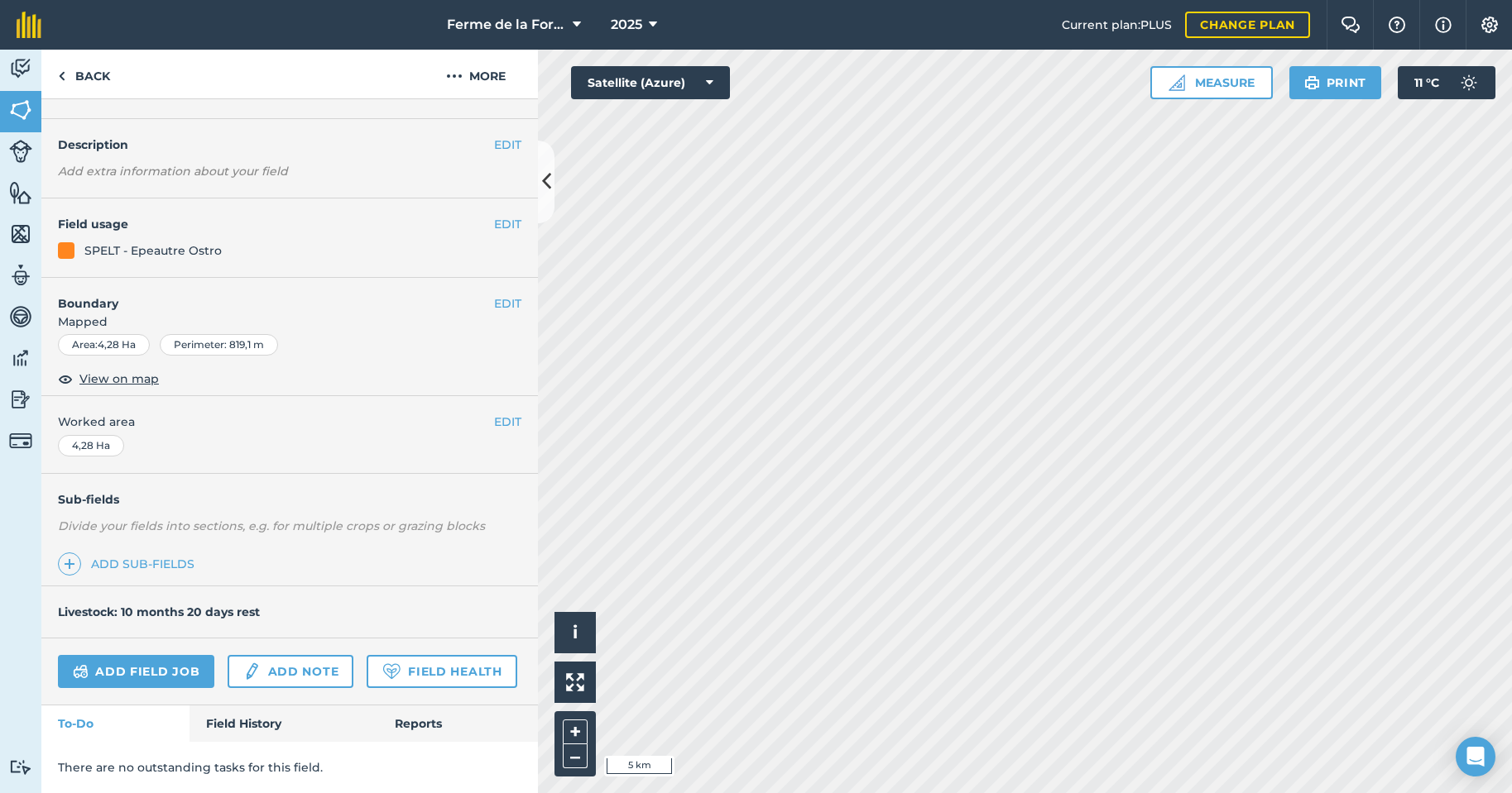
scroll to position [103, 0]
click at [247, 719] on link "Field History" at bounding box center [283, 723] width 188 height 37
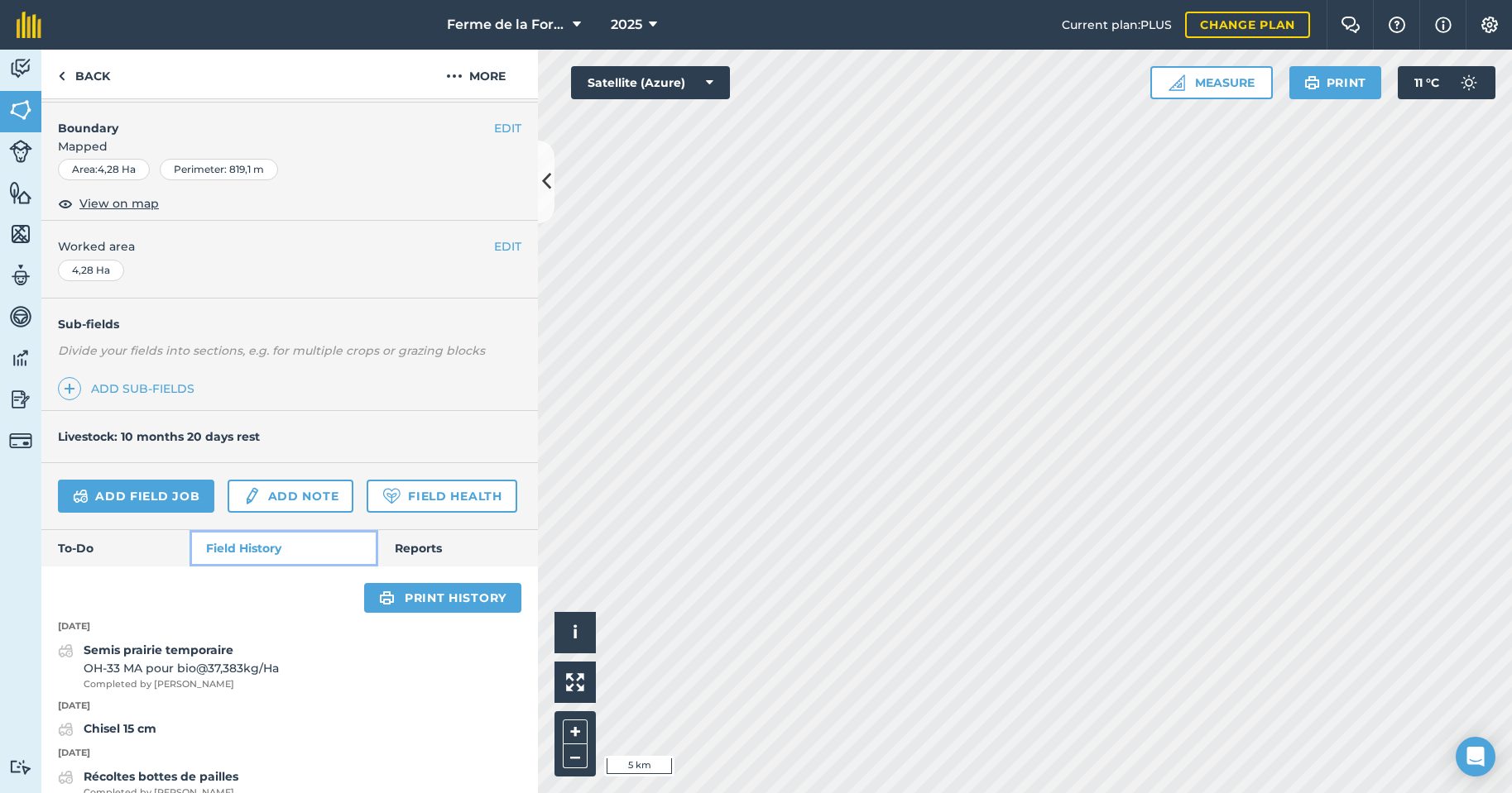
scroll to position [248, 0]
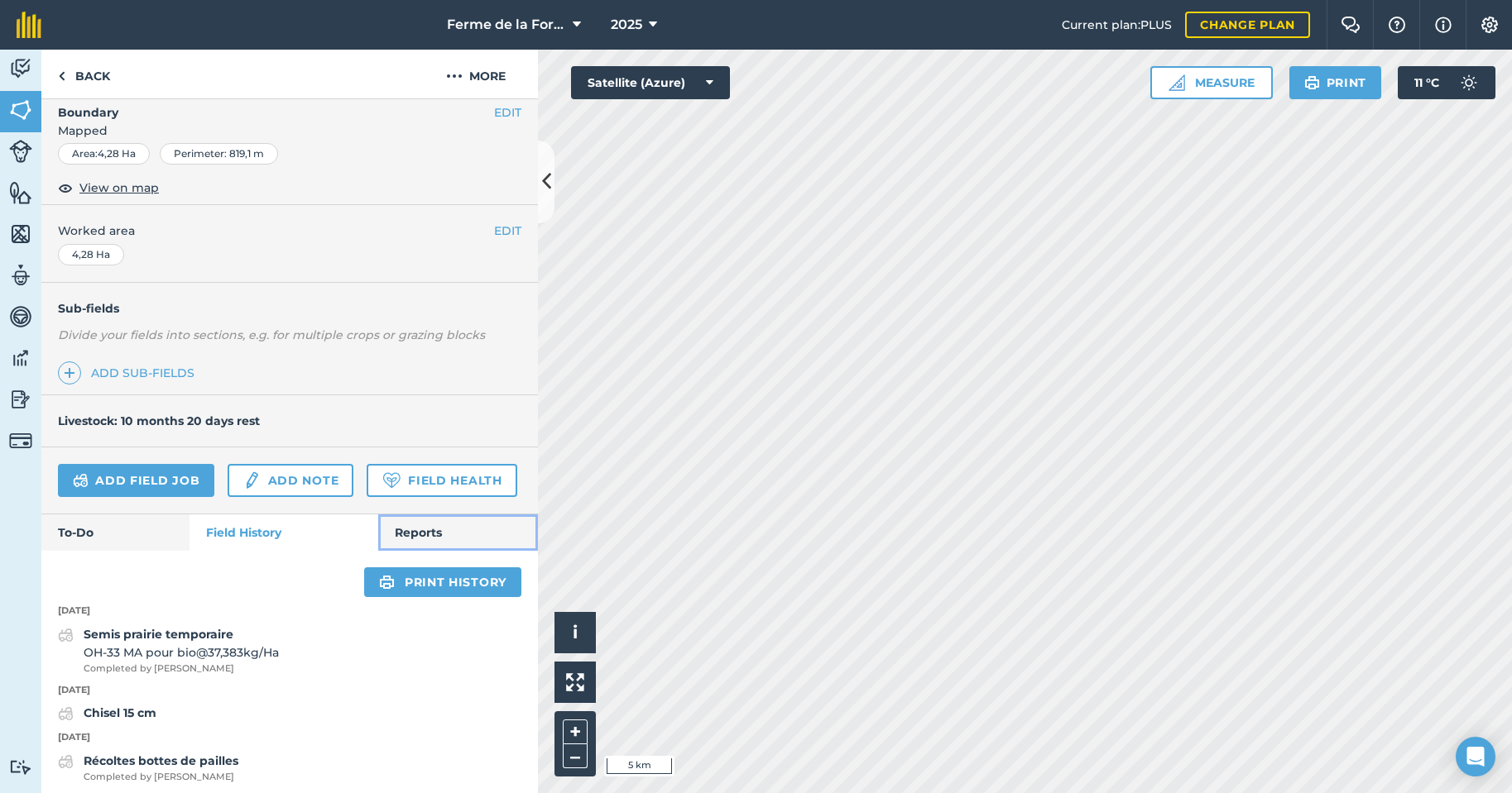
click at [403, 551] on link "Reports" at bounding box center [458, 533] width 160 height 37
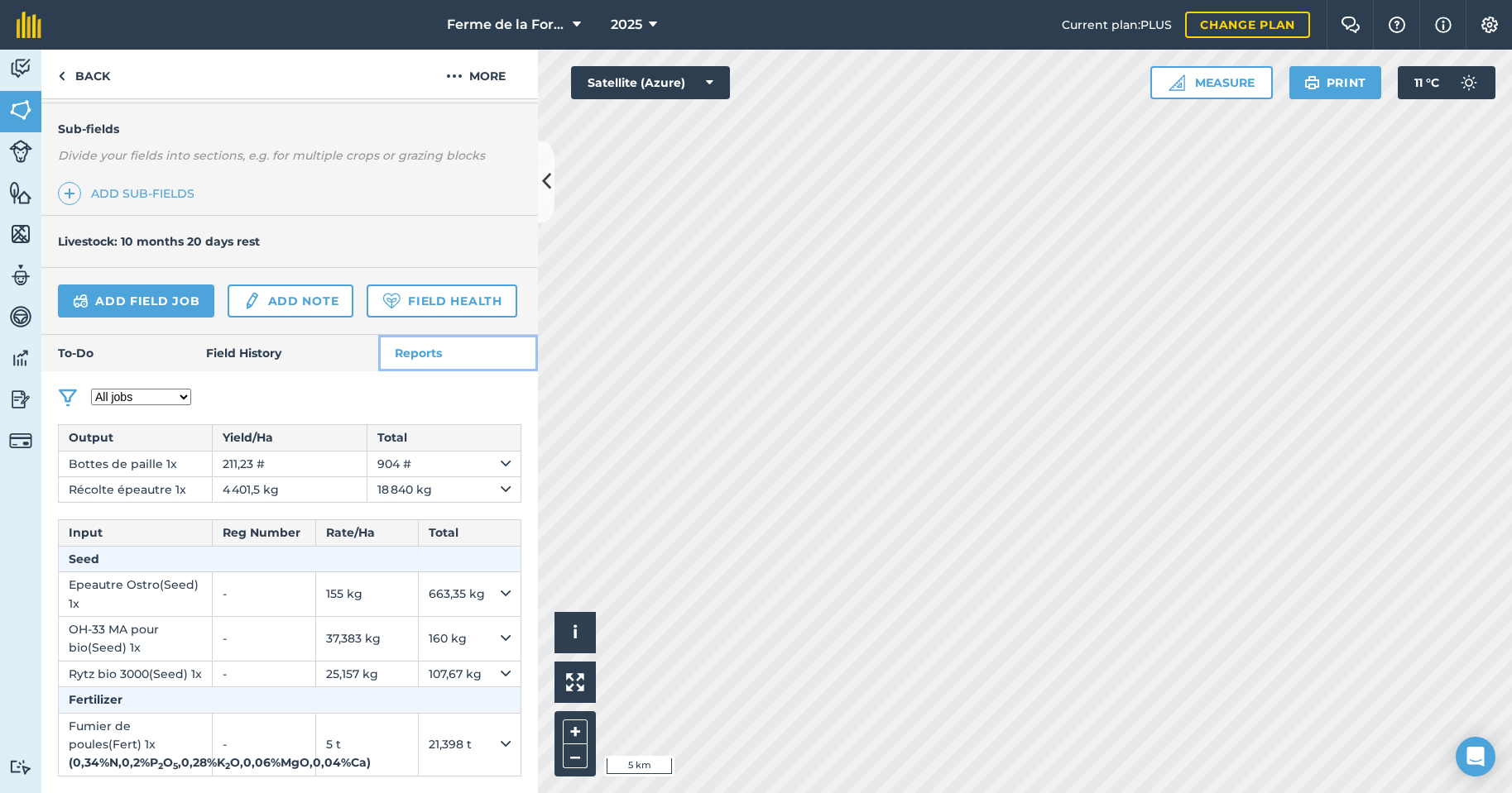
scroll to position [530, 0]
